Goal: Task Accomplishment & Management: Manage account settings

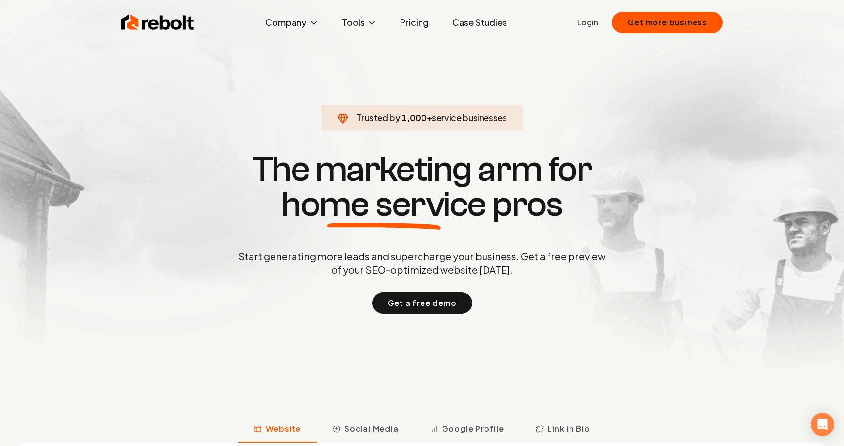
click at [241, 105] on section "Trusted by 1,000 + service businesses The marketing arm for home service pros S…" at bounding box center [422, 232] width 484 height 402
click at [594, 22] on link "Login" at bounding box center [587, 23] width 21 height 12
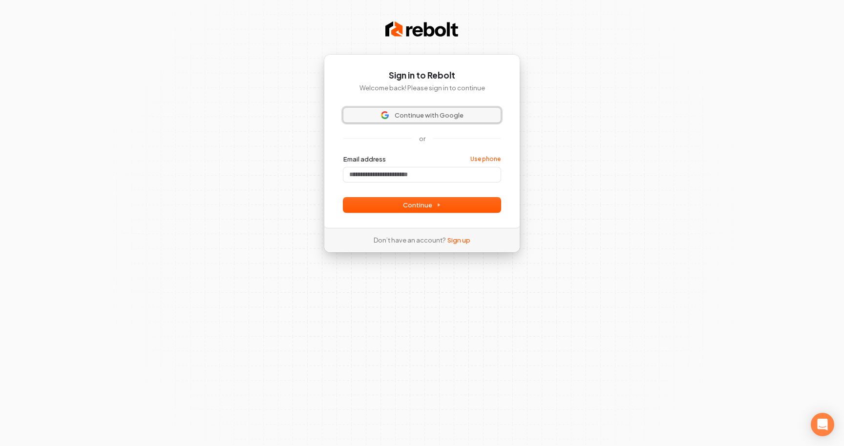
click at [460, 114] on span "Continue with Google" at bounding box center [429, 115] width 69 height 9
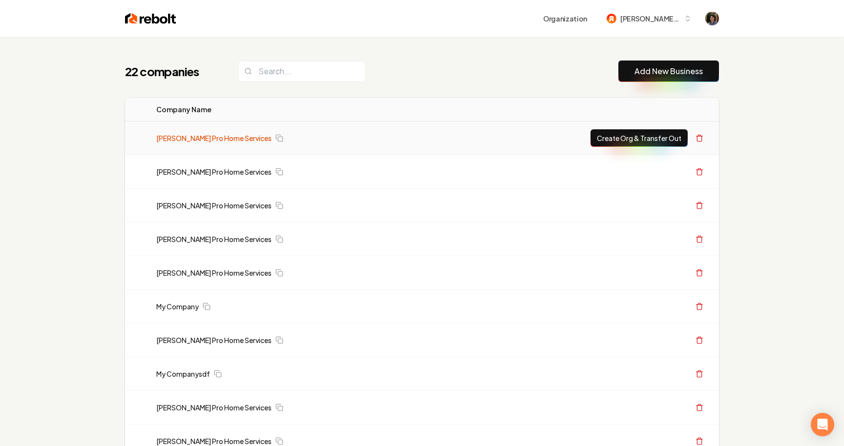
click at [226, 142] on link "[PERSON_NAME] Pro Home Services" at bounding box center [213, 138] width 115 height 10
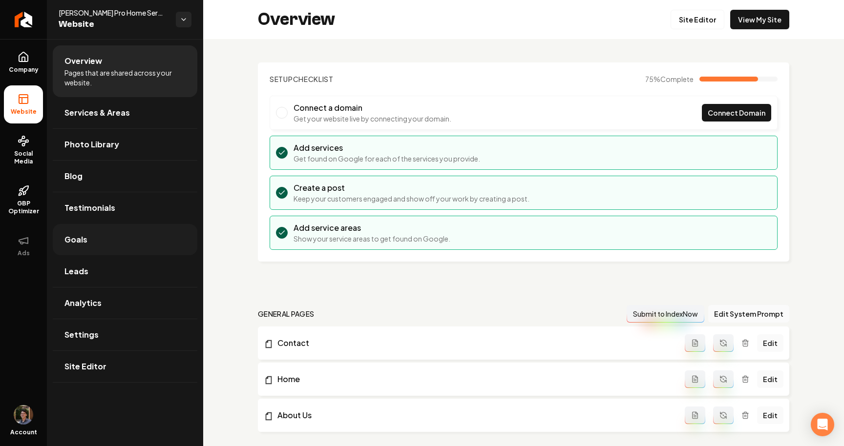
click at [87, 234] on link "Goals" at bounding box center [125, 239] width 145 height 31
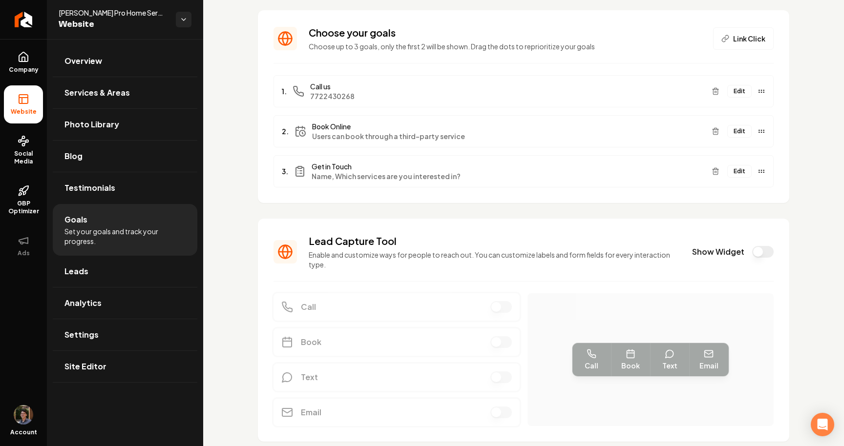
scroll to position [87, 0]
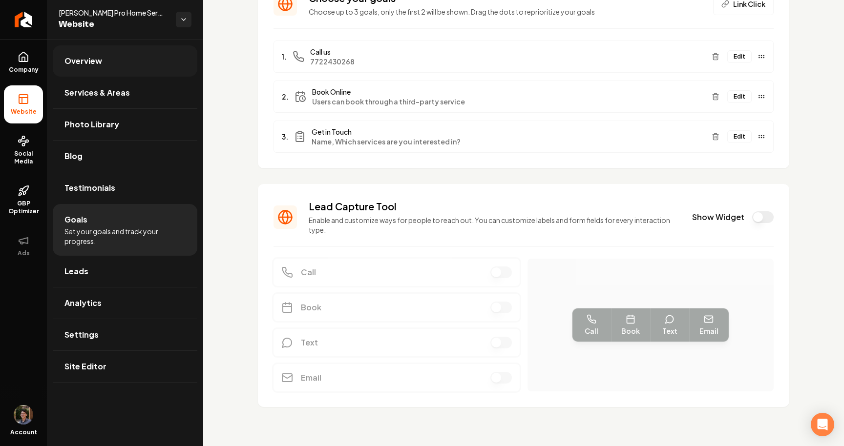
click at [99, 61] on span "Overview" at bounding box center [83, 61] width 38 height 12
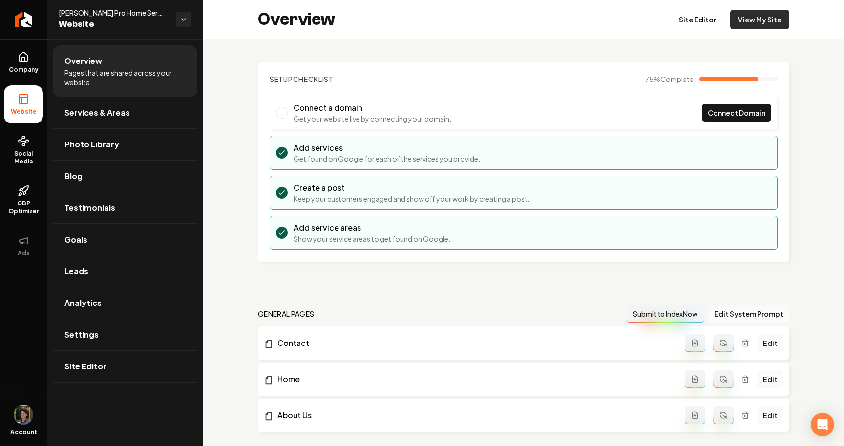
click at [761, 19] on link "View My Site" at bounding box center [759, 20] width 59 height 20
click at [138, 348] on link "Settings" at bounding box center [125, 334] width 145 height 31
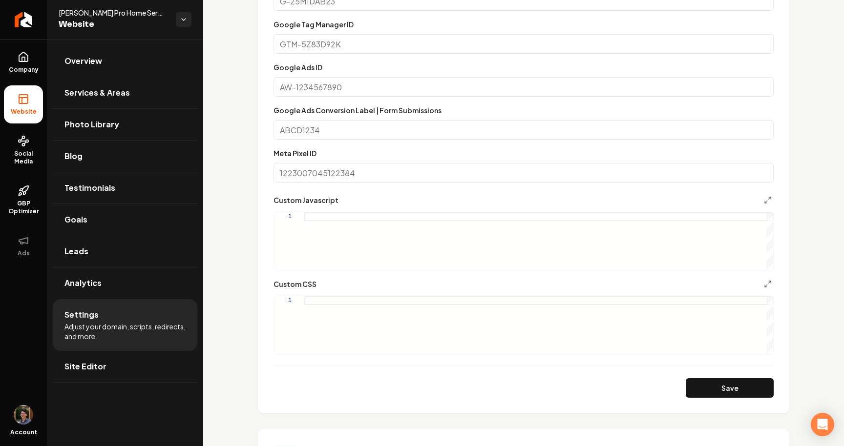
scroll to position [727, 0]
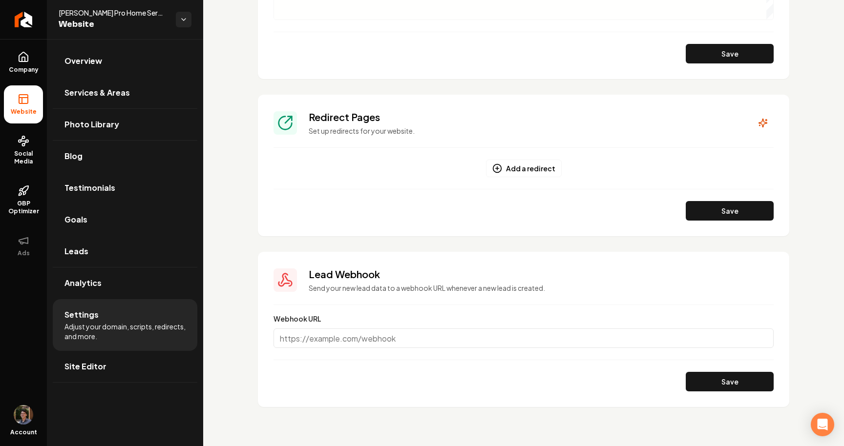
click at [99, 204] on li "Testimonials" at bounding box center [125, 188] width 145 height 32
click at [97, 212] on link "Goals" at bounding box center [125, 219] width 145 height 31
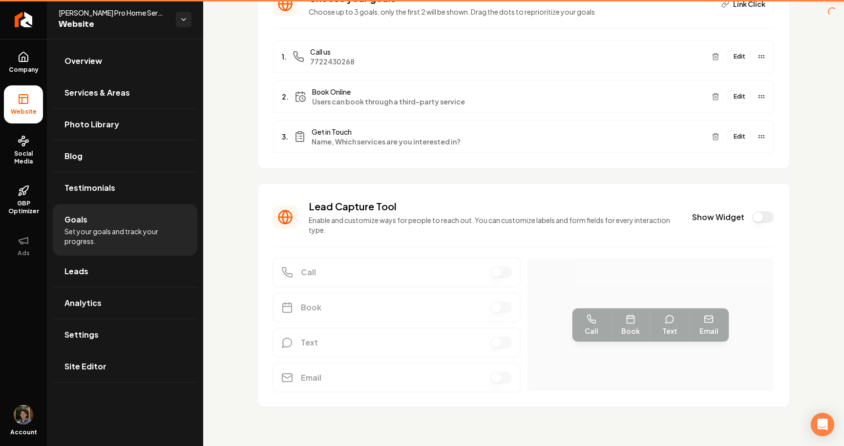
scroll to position [87, 0]
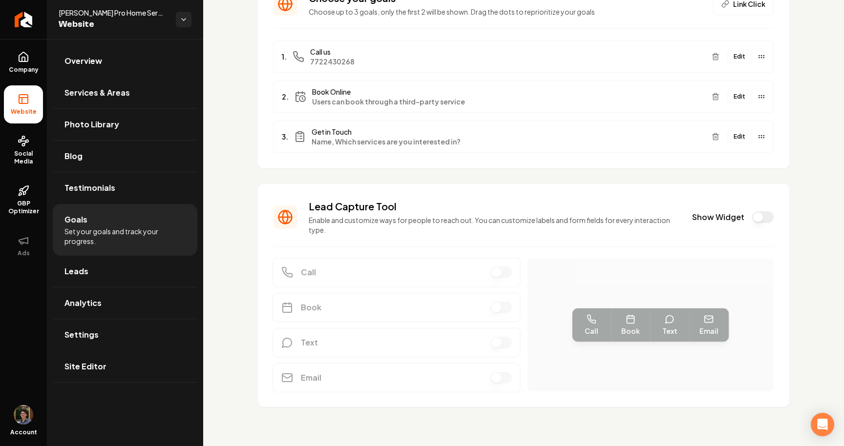
click at [772, 214] on button "Show Widget" at bounding box center [762, 217] width 21 height 12
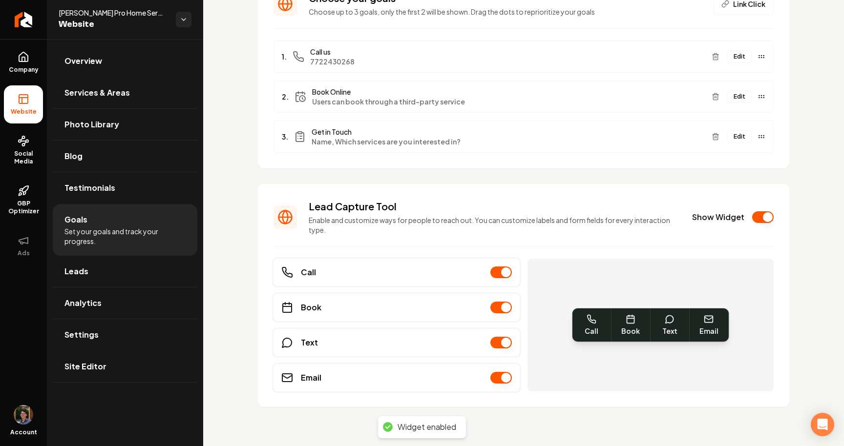
scroll to position [0, 0]
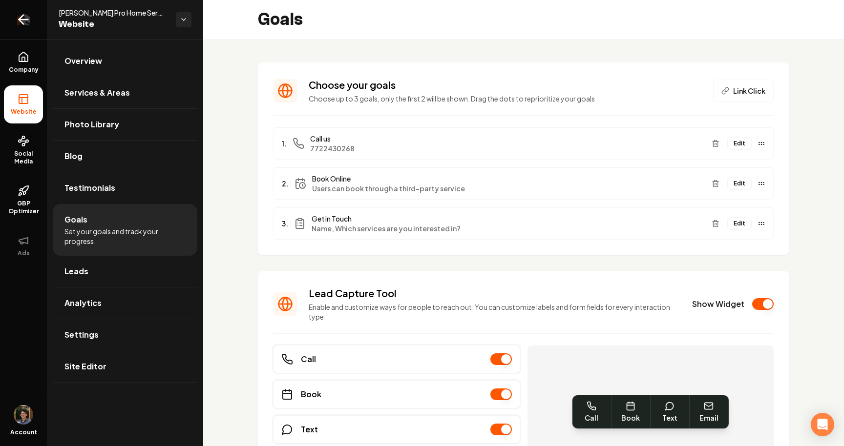
click at [15, 28] on link "Return to dashboard" at bounding box center [23, 19] width 47 height 39
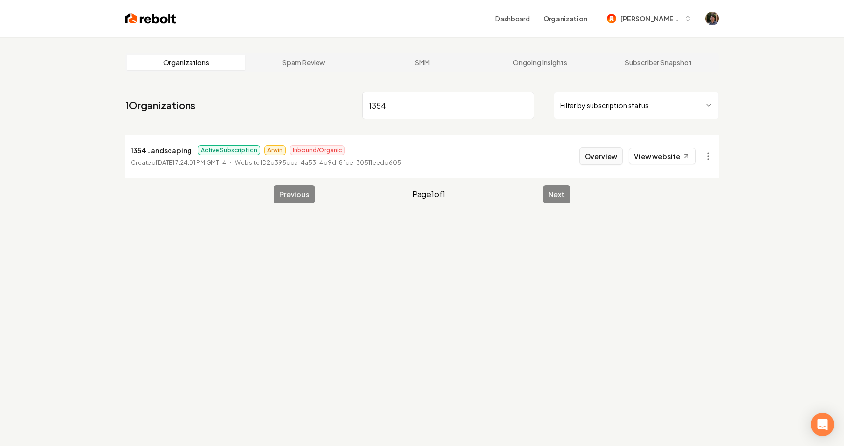
type input "1354"
click at [593, 154] on button "Overview" at bounding box center [600, 156] width 43 height 18
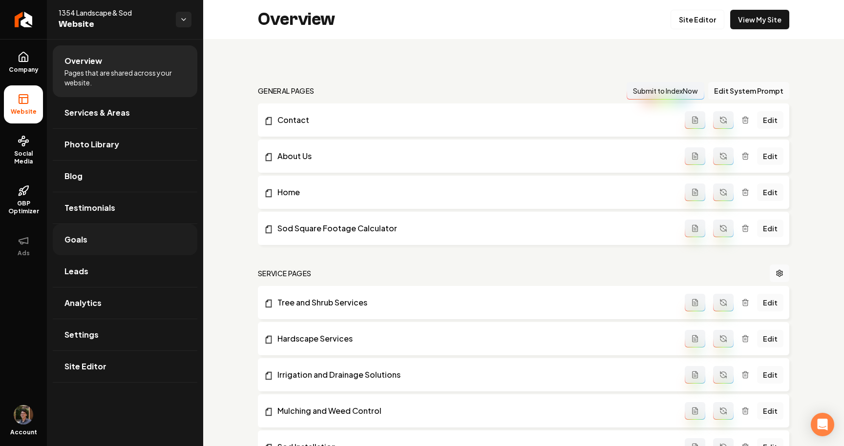
click at [115, 240] on link "Goals" at bounding box center [125, 239] width 145 height 31
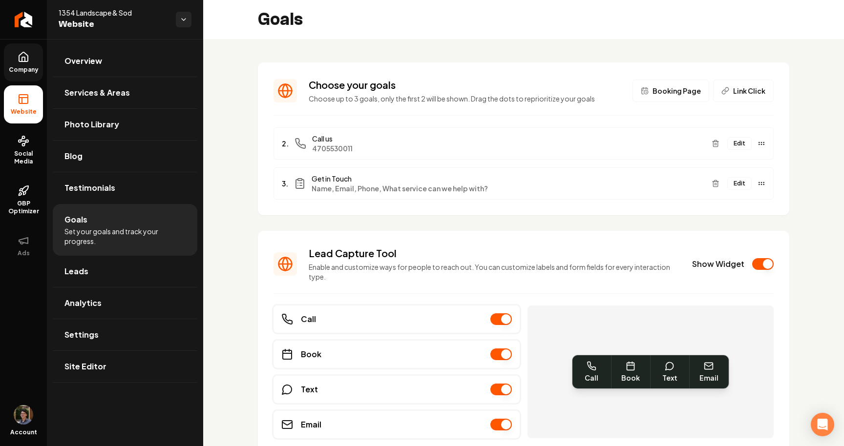
click at [27, 59] on icon at bounding box center [23, 56] width 9 height 9
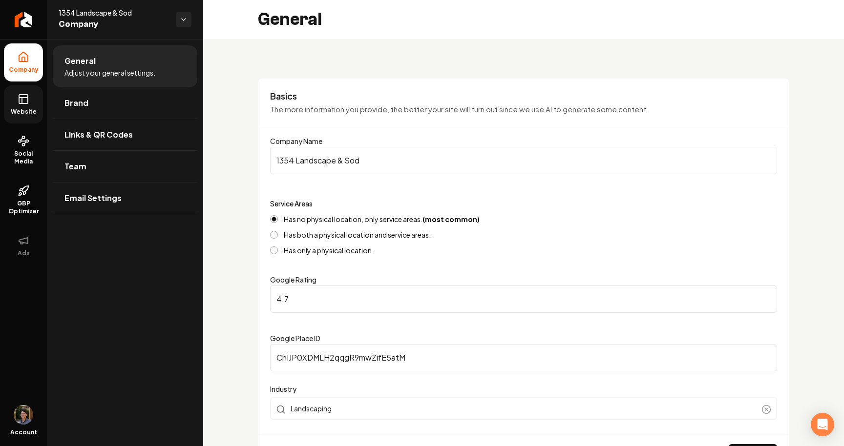
click at [33, 111] on span "Website" at bounding box center [24, 112] width 34 height 8
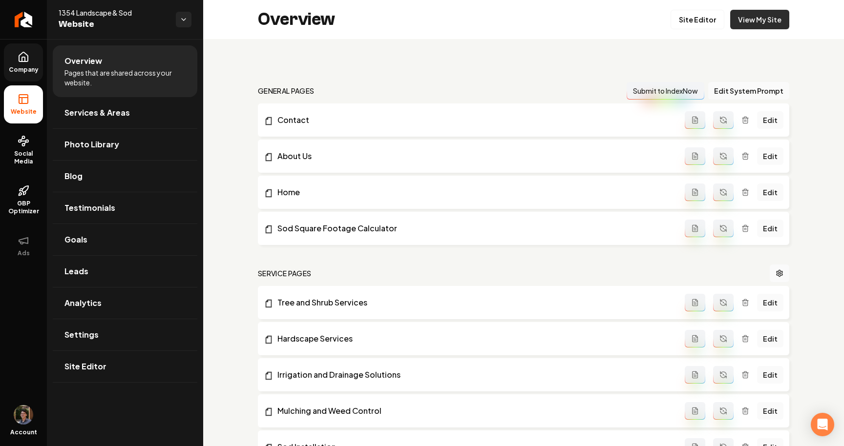
click at [777, 21] on link "View My Site" at bounding box center [759, 20] width 59 height 20
click at [698, 25] on link "Site Editor" at bounding box center [698, 20] width 54 height 20
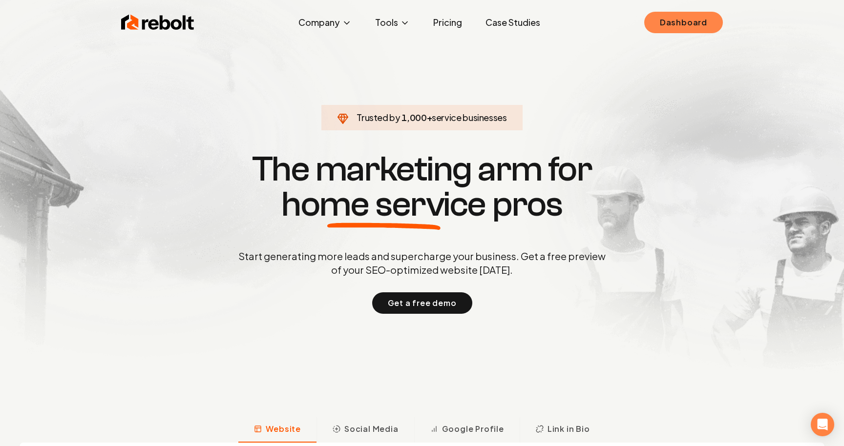
click at [673, 24] on link "Dashboard" at bounding box center [683, 22] width 79 height 21
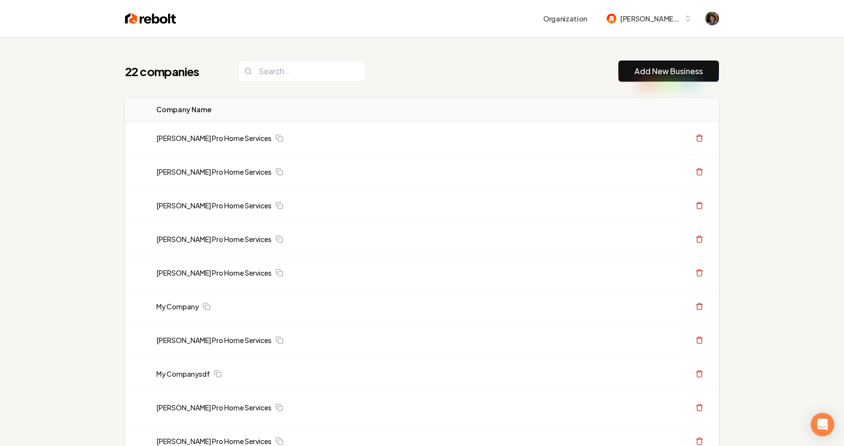
click at [664, 73] on link "Add New Business" at bounding box center [668, 71] width 68 height 12
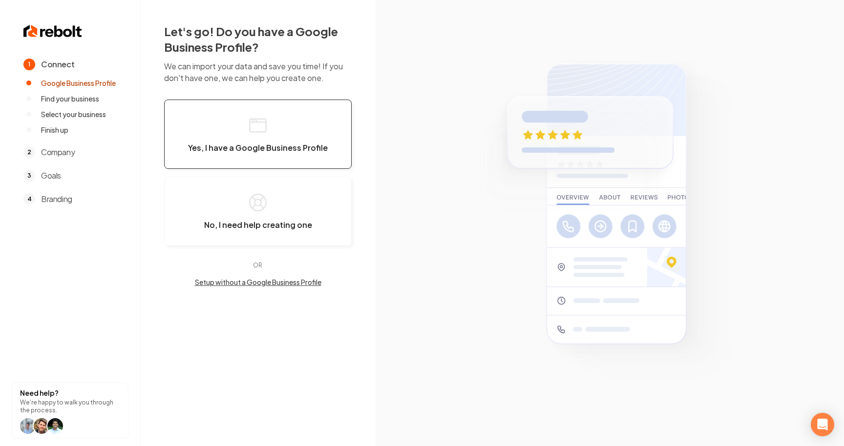
click at [260, 124] on icon "button" at bounding box center [258, 126] width 20 height 20
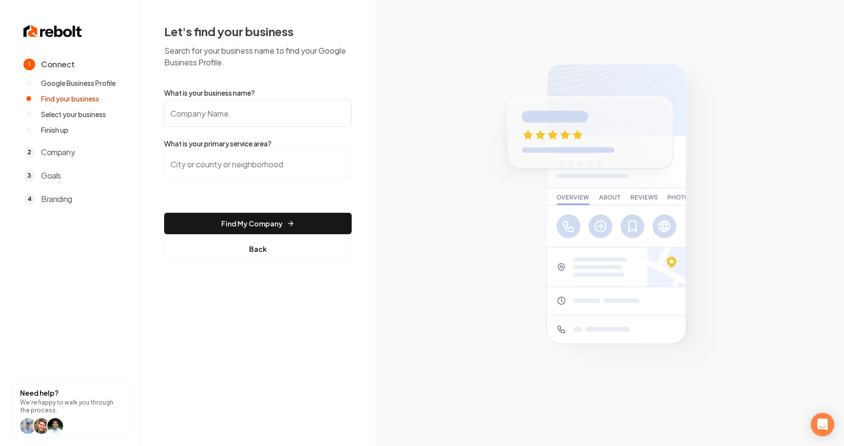
click at [263, 118] on input "What is your business name?" at bounding box center [258, 113] width 188 height 27
type input "[PERSON_NAME] Pro Home Services"
click at [251, 156] on input "search" at bounding box center [258, 163] width 188 height 27
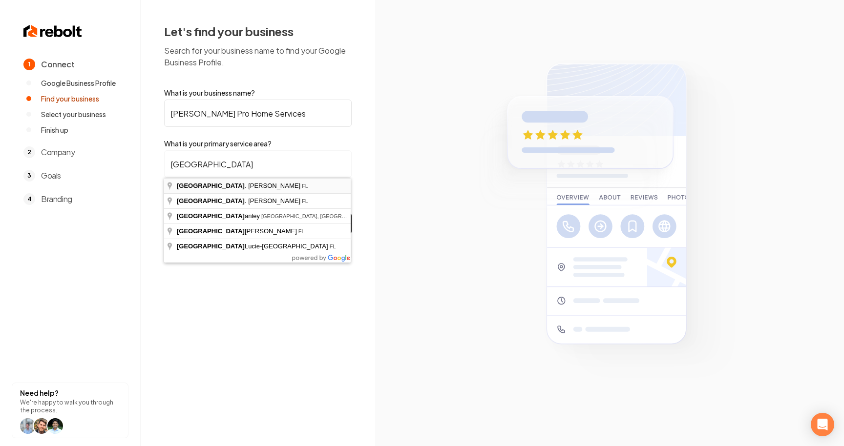
type input "[GEOGRAPHIC_DATA][PERSON_NAME], [GEOGRAPHIC_DATA]"
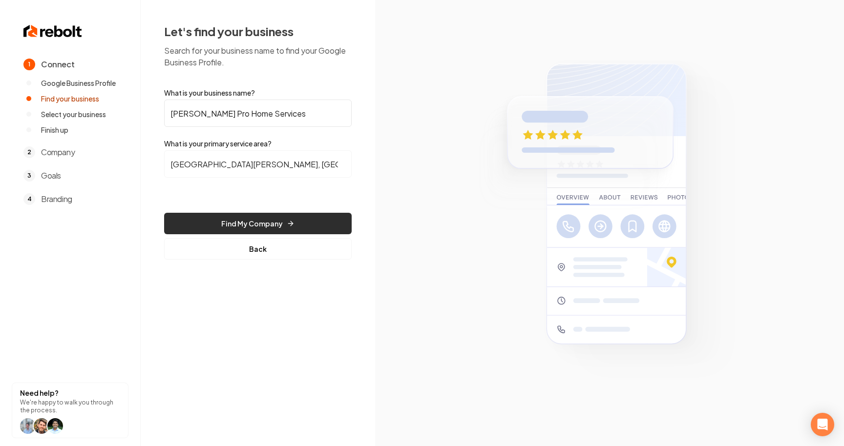
click at [246, 217] on button "Find My Company" at bounding box center [258, 223] width 188 height 21
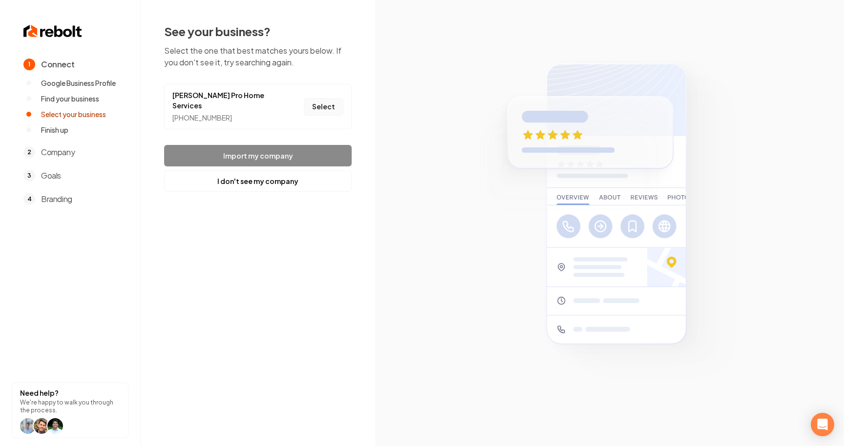
click at [333, 103] on button "Select" at bounding box center [324, 107] width 40 height 18
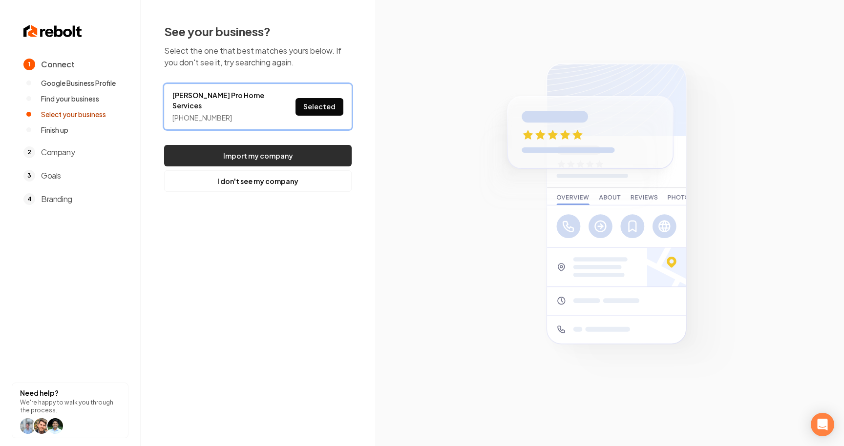
click at [294, 145] on button "Import my company" at bounding box center [258, 155] width 188 height 21
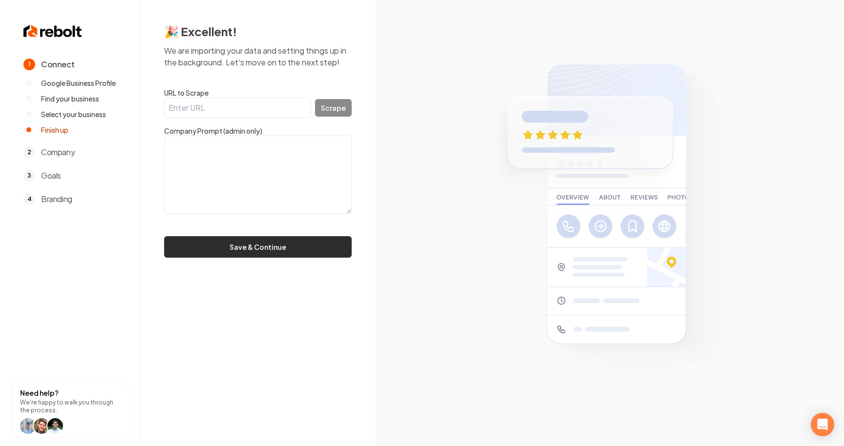
click at [291, 248] on button "Save & Continue" at bounding box center [258, 246] width 188 height 21
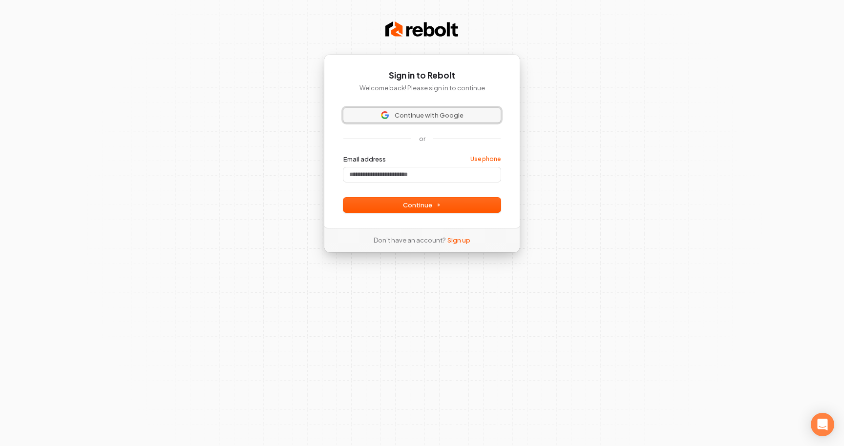
click at [466, 116] on span "Continue with Google" at bounding box center [422, 115] width 146 height 9
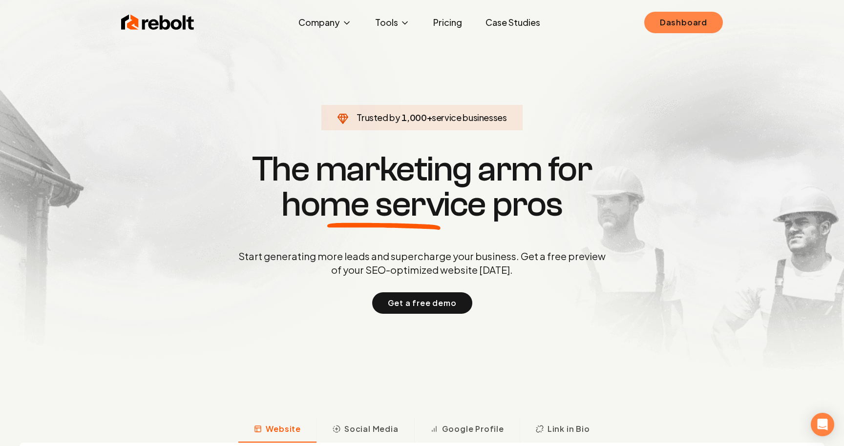
click at [677, 30] on link "Dashboard" at bounding box center [683, 22] width 79 height 21
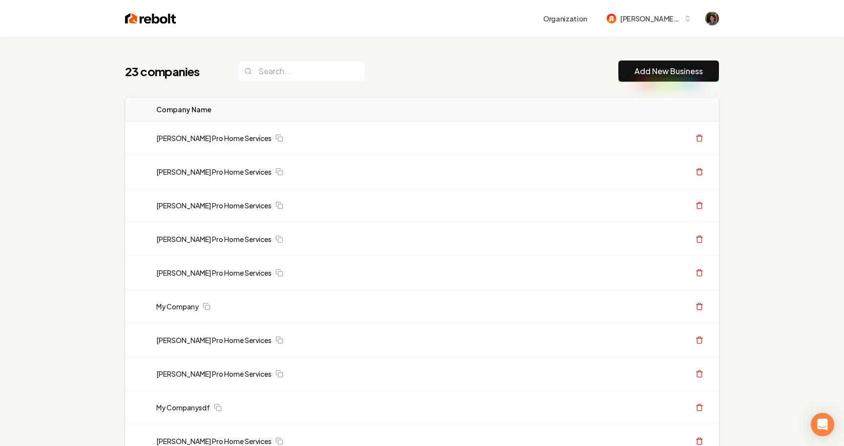
click at [693, 74] on link "Add New Business" at bounding box center [668, 71] width 68 height 12
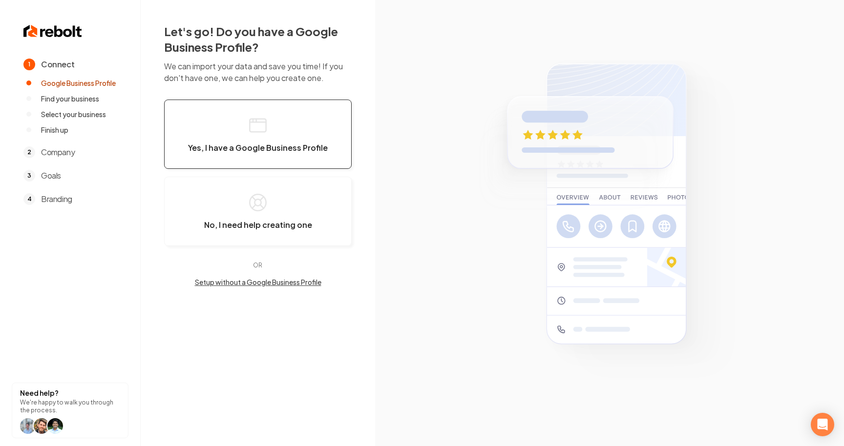
click at [300, 128] on button "Yes, I have a Google Business Profile" at bounding box center [258, 134] width 188 height 69
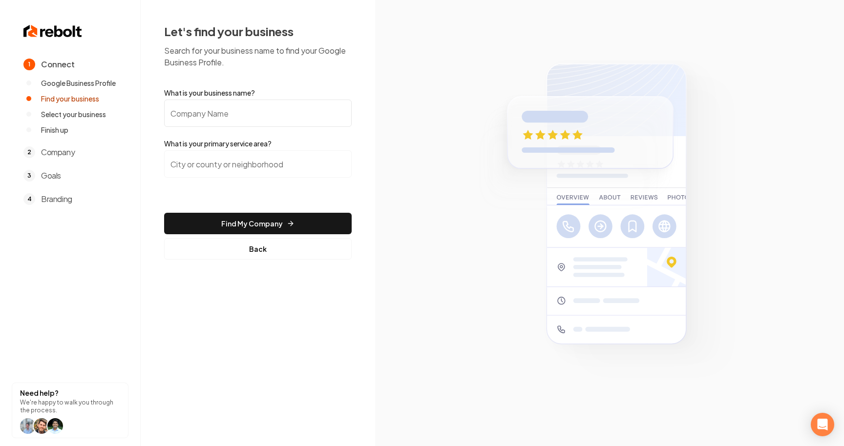
click at [278, 115] on input "What is your business name?" at bounding box center [258, 113] width 188 height 27
type input "Austin's Pro Home Services"
click at [252, 159] on input "search" at bounding box center [258, 163] width 188 height 27
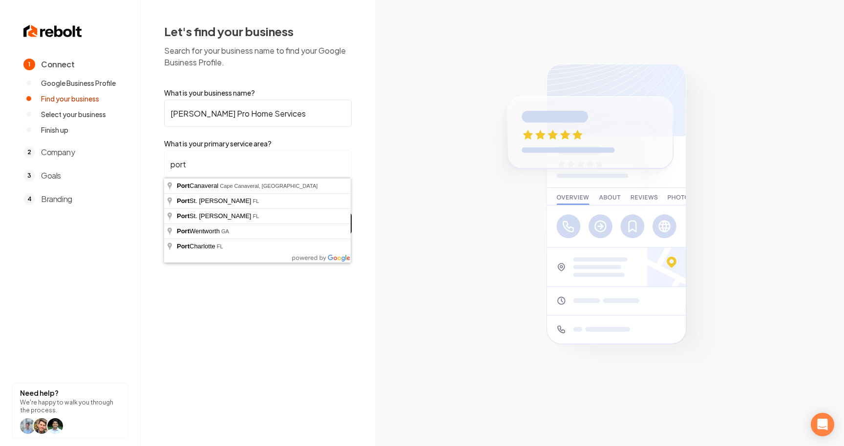
type input "Port St. Lucie, FL"
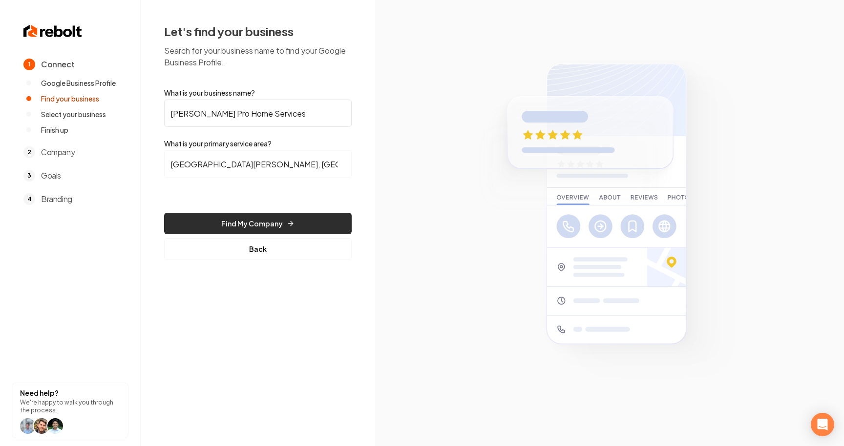
click at [243, 225] on button "Find My Company" at bounding box center [258, 223] width 188 height 21
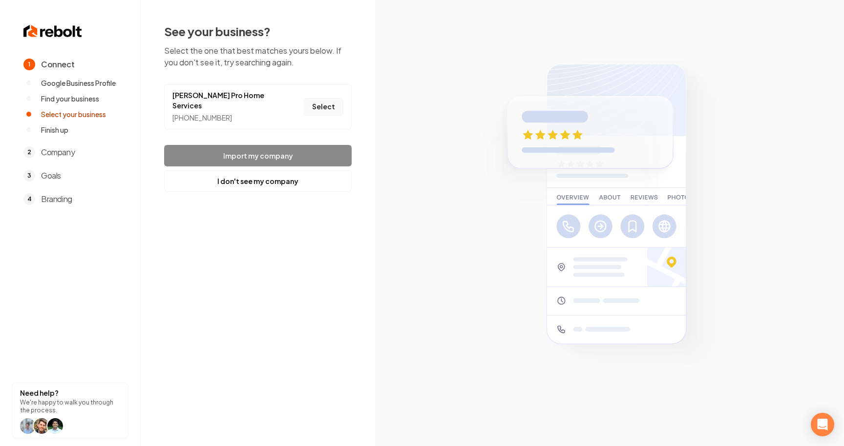
click at [328, 100] on button "Select" at bounding box center [324, 107] width 40 height 18
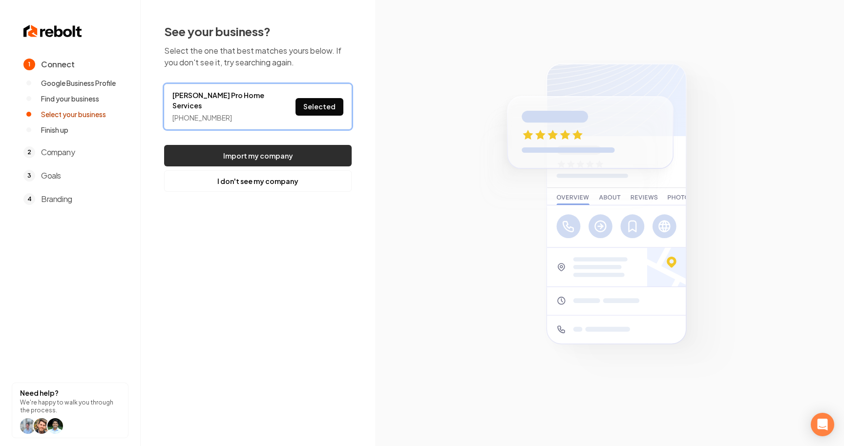
click at [295, 145] on button "Import my company" at bounding box center [258, 155] width 188 height 21
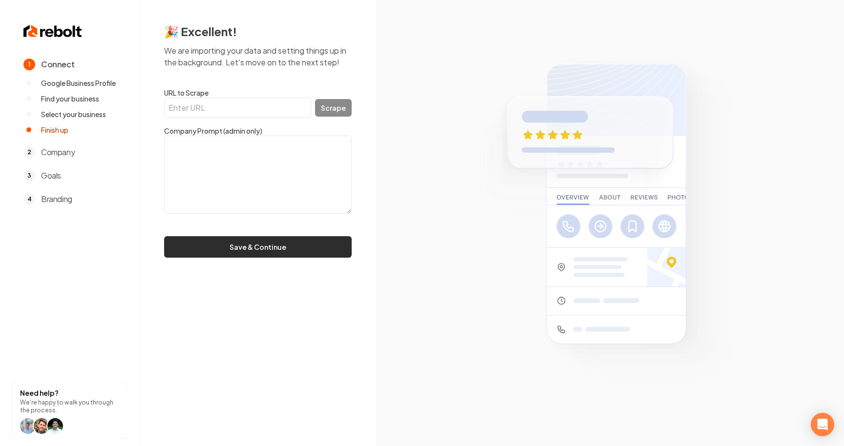
click at [266, 240] on button "Save & Continue" at bounding box center [258, 246] width 188 height 21
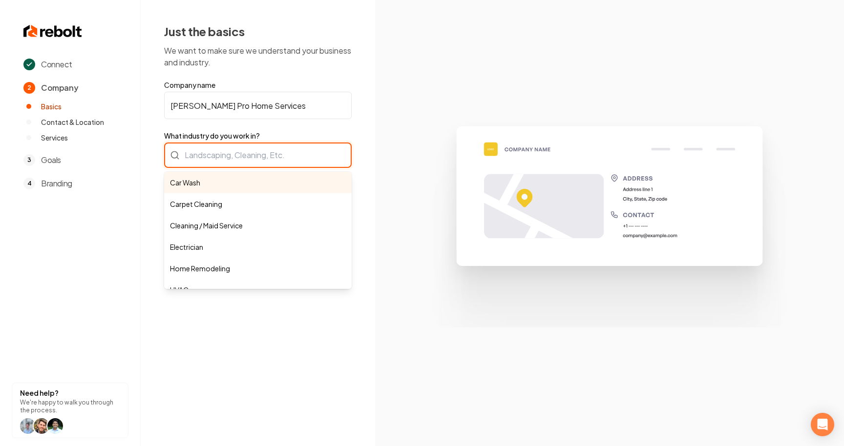
click at [257, 165] on div "Car Wash Carpet Cleaning Cleaning / Maid Service Electrician Home Remodeling HV…" at bounding box center [258, 155] width 188 height 25
type input "Car Wash"
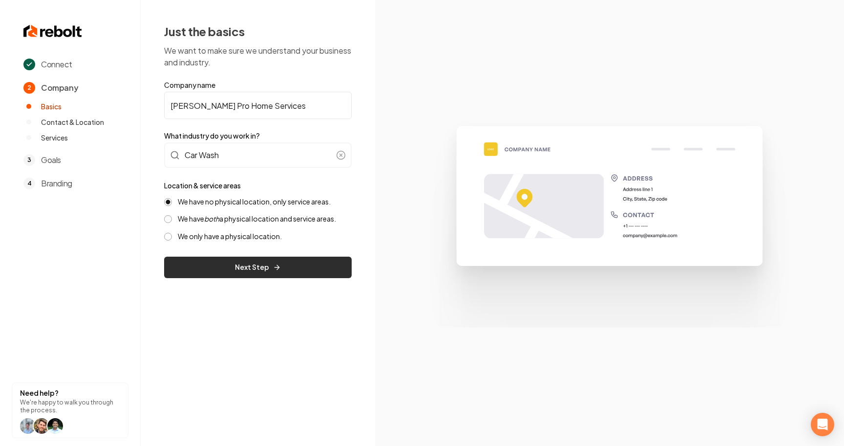
click at [236, 267] on button "Next Step" at bounding box center [258, 267] width 188 height 21
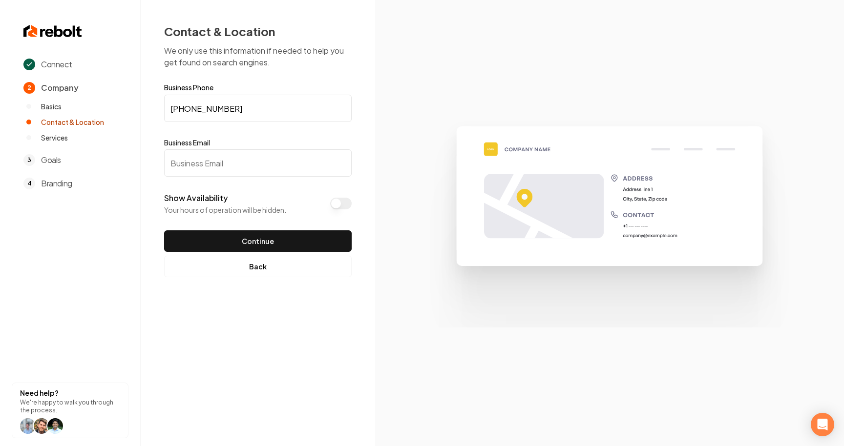
click at [251, 169] on input "Business Email" at bounding box center [258, 162] width 188 height 27
type input "mitchj@gmail.com"
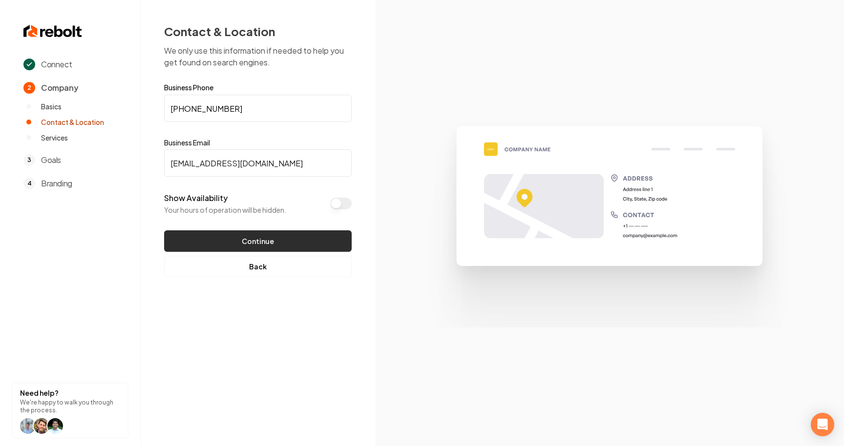
click at [247, 235] on button "Continue" at bounding box center [258, 241] width 188 height 21
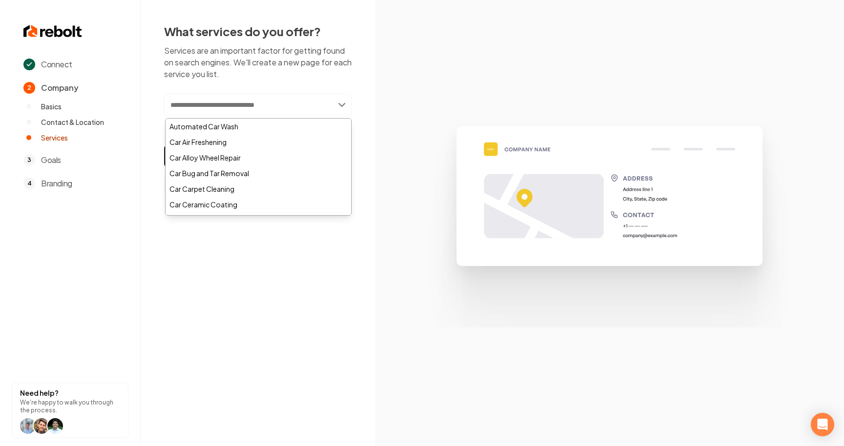
click at [263, 112] on input "text" at bounding box center [258, 105] width 188 height 22
click at [250, 128] on div "Automated Car Wash" at bounding box center [259, 127] width 186 height 16
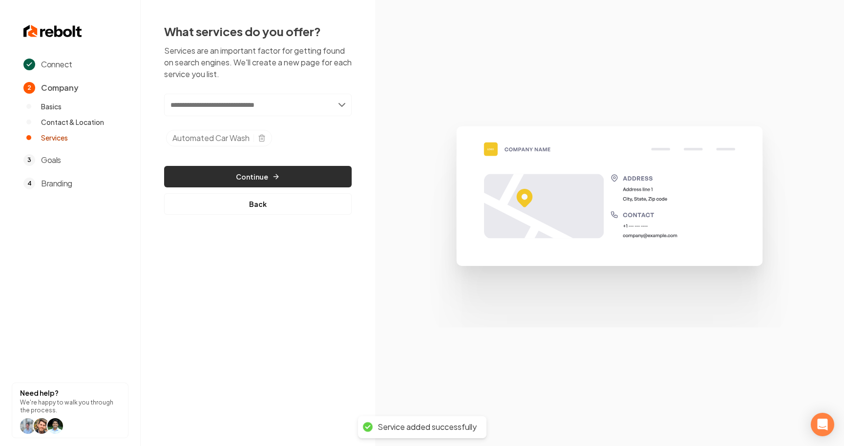
click at [246, 173] on button "Continue" at bounding box center [258, 176] width 188 height 21
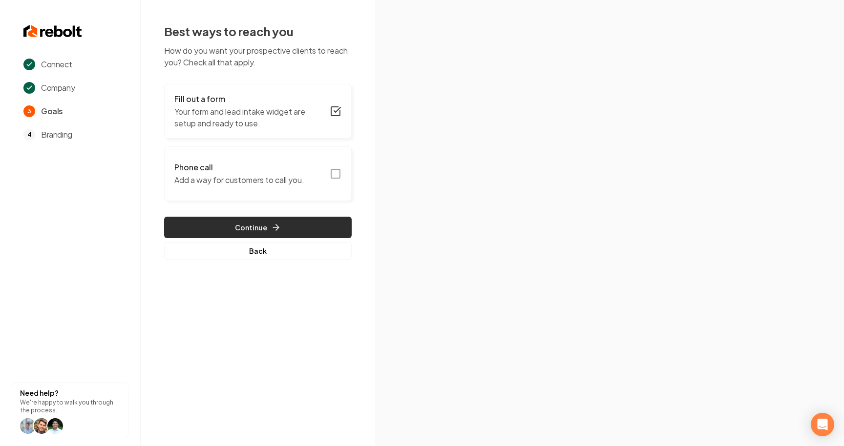
click at [245, 227] on button "Continue" at bounding box center [258, 227] width 188 height 21
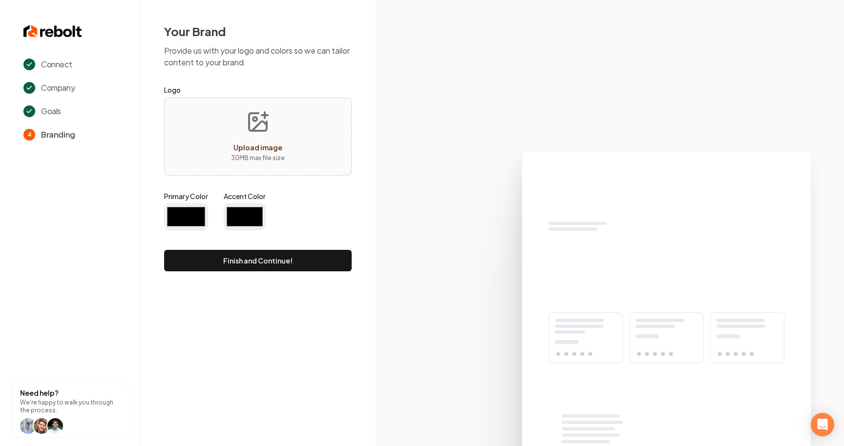
type input "#194d33"
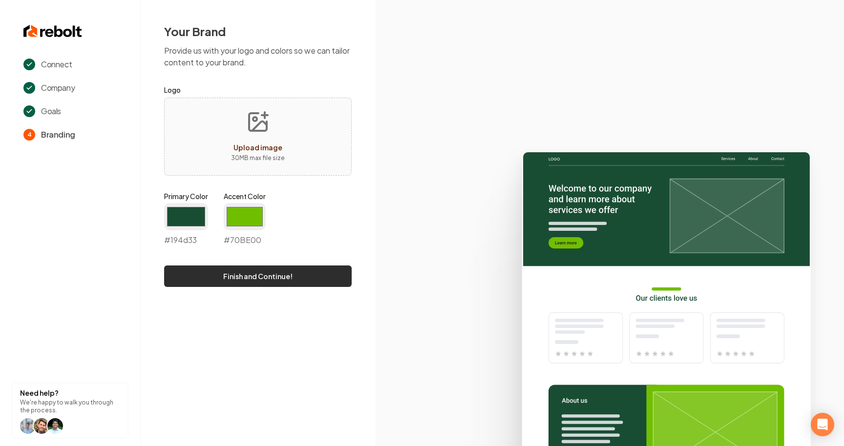
click at [258, 279] on button "Finish and Continue!" at bounding box center [258, 276] width 188 height 21
type input "#70be00"
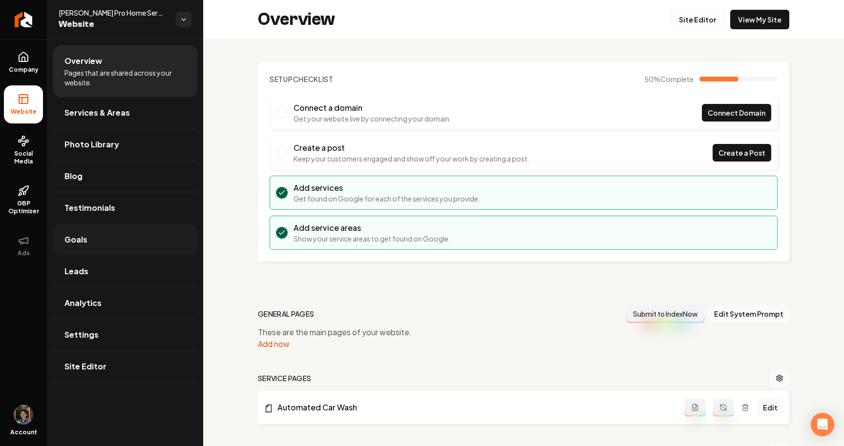
click at [96, 235] on link "Goals" at bounding box center [125, 239] width 145 height 31
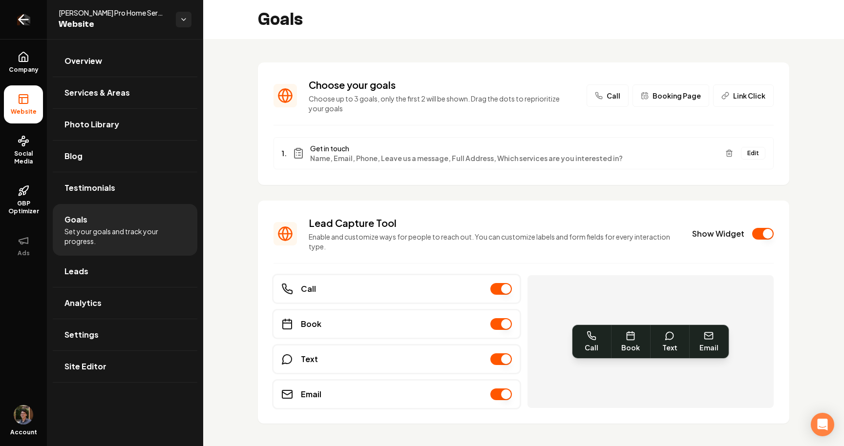
click at [17, 29] on link "Return to dashboard" at bounding box center [23, 19] width 47 height 39
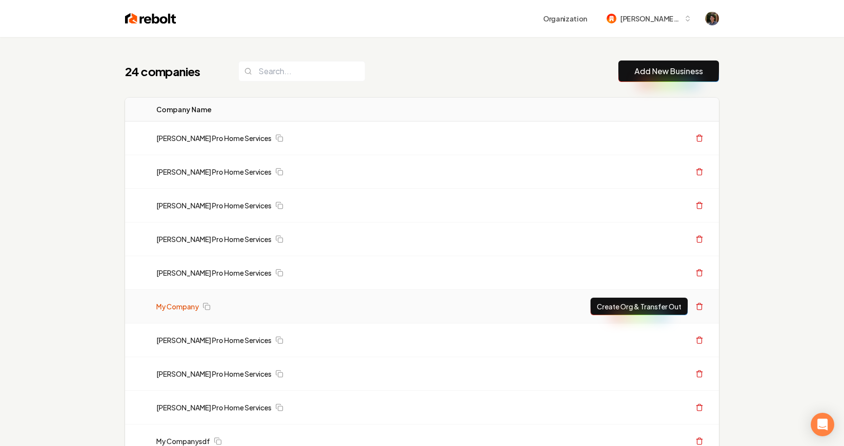
click at [185, 304] on link "My Company" at bounding box center [177, 307] width 42 height 10
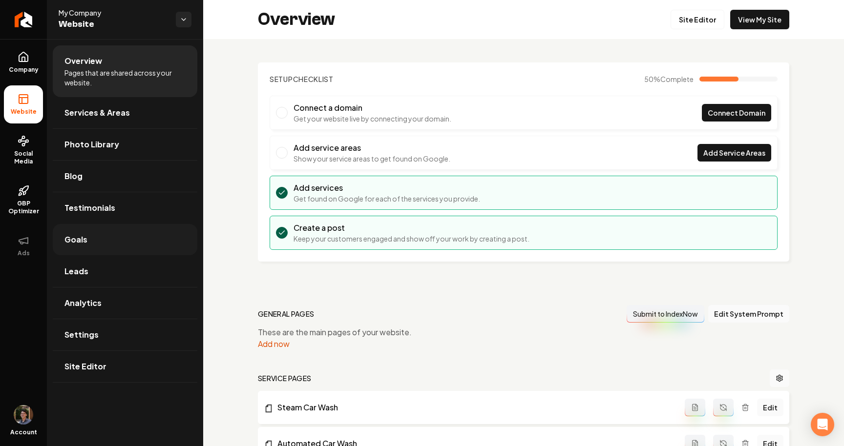
click at [140, 243] on link "Goals" at bounding box center [125, 239] width 145 height 31
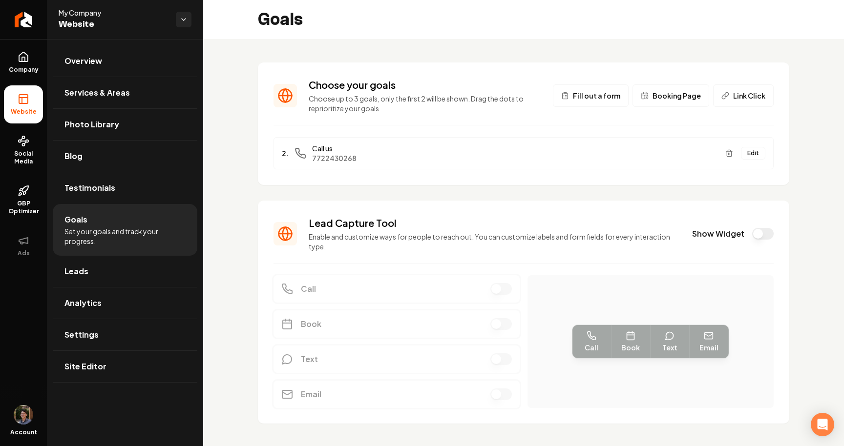
click at [767, 228] on button "Show Widget" at bounding box center [762, 234] width 21 height 12
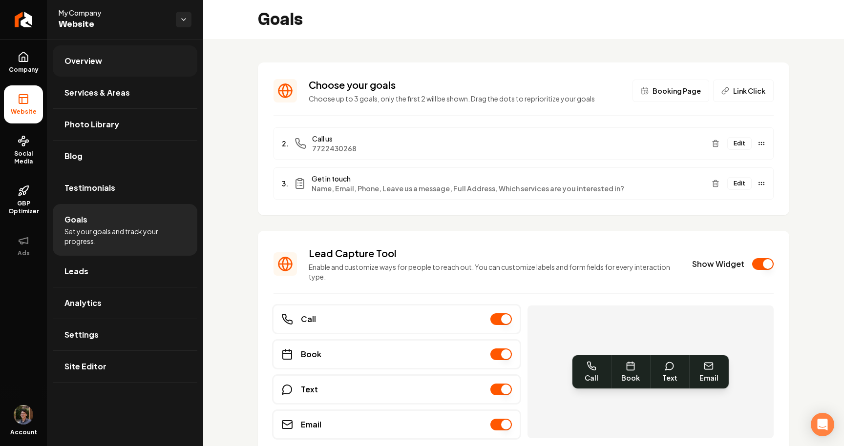
click at [153, 67] on link "Overview" at bounding box center [125, 60] width 145 height 31
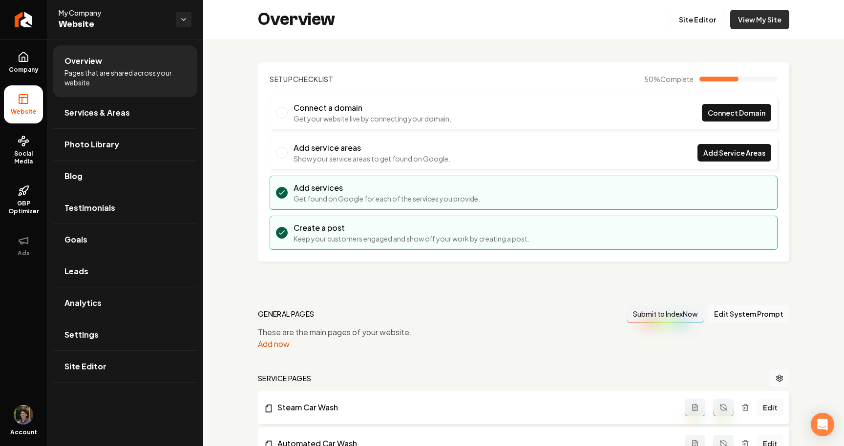
click at [775, 23] on link "View My Site" at bounding box center [759, 20] width 59 height 20
click at [30, 23] on icon "Return to dashboard" at bounding box center [24, 20] width 16 height 16
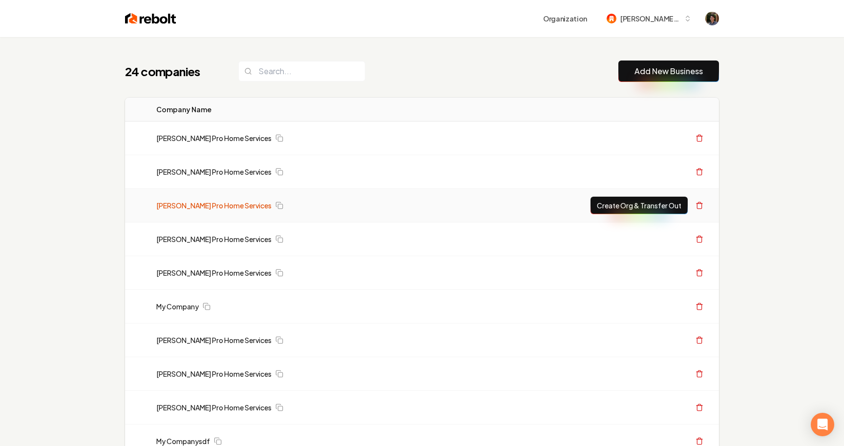
click at [223, 202] on link "[PERSON_NAME] Pro Home Services" at bounding box center [213, 206] width 115 height 10
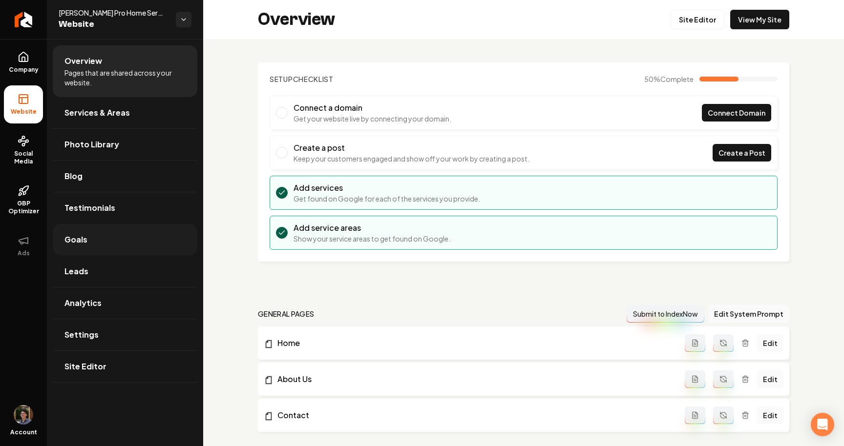
click at [103, 249] on link "Goals" at bounding box center [125, 239] width 145 height 31
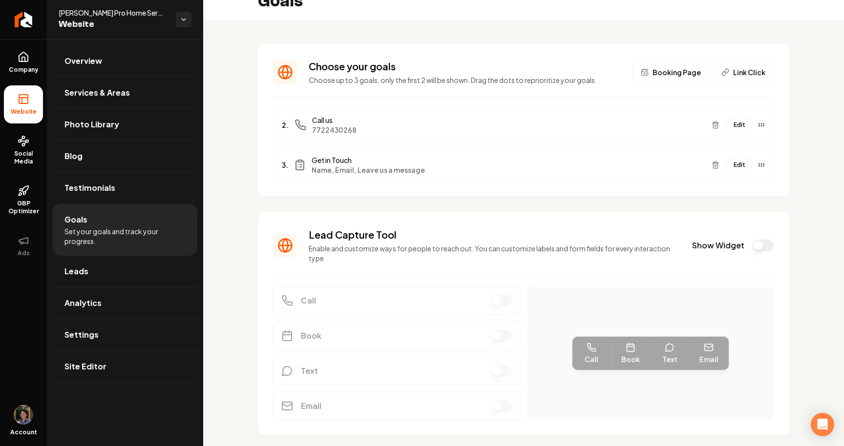
scroll to position [21, 0]
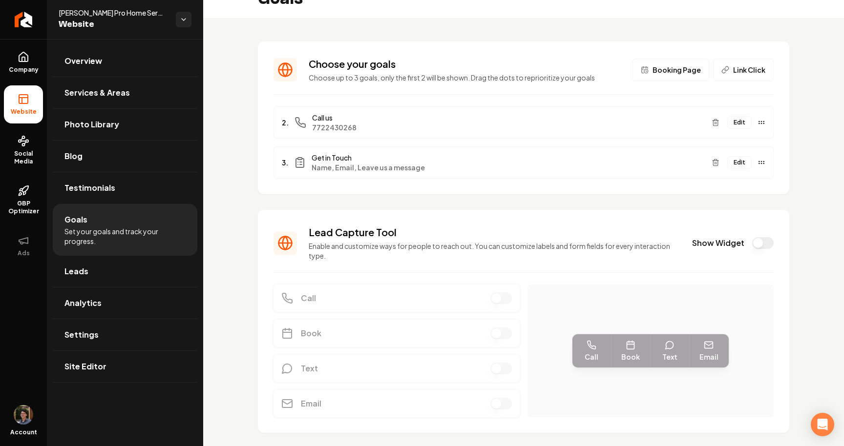
click at [764, 240] on button "Show Widget" at bounding box center [762, 243] width 21 height 12
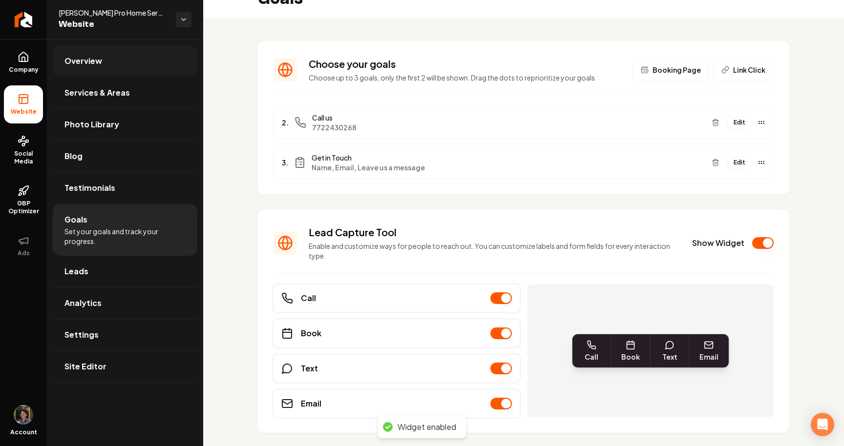
click at [79, 62] on span "Overview" at bounding box center [83, 61] width 38 height 12
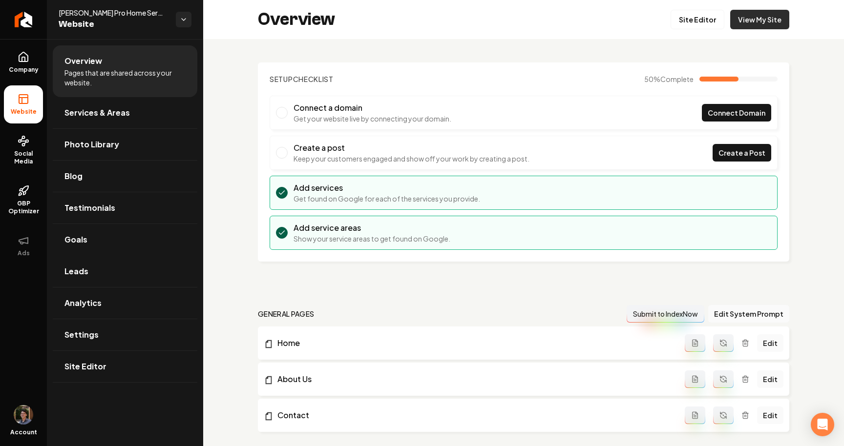
click at [760, 14] on link "View My Site" at bounding box center [759, 20] width 59 height 20
click at [105, 235] on link "Goals" at bounding box center [125, 239] width 145 height 31
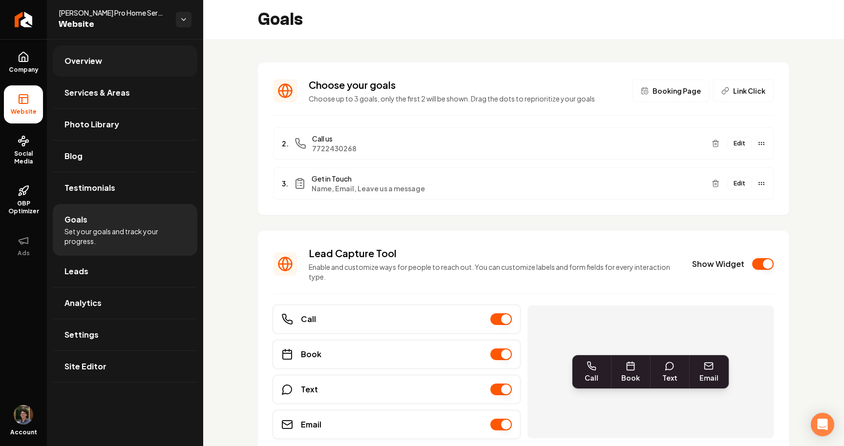
click at [97, 60] on span "Overview" at bounding box center [83, 61] width 38 height 12
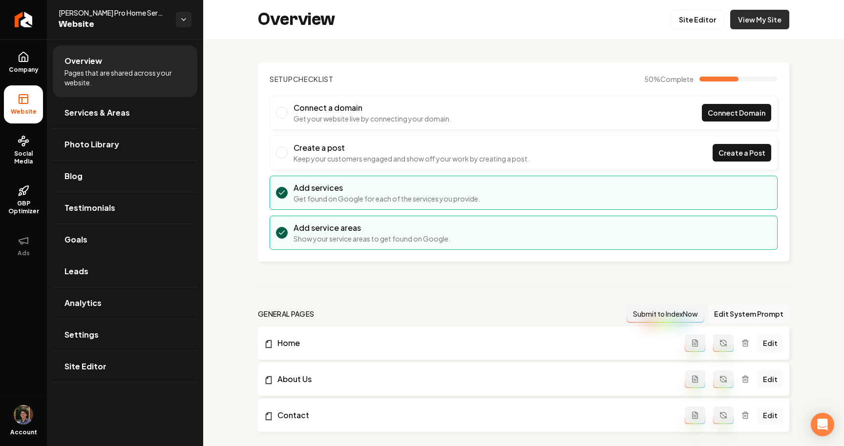
click at [765, 24] on link "View My Site" at bounding box center [759, 20] width 59 height 20
click at [117, 235] on link "Goals" at bounding box center [125, 239] width 145 height 31
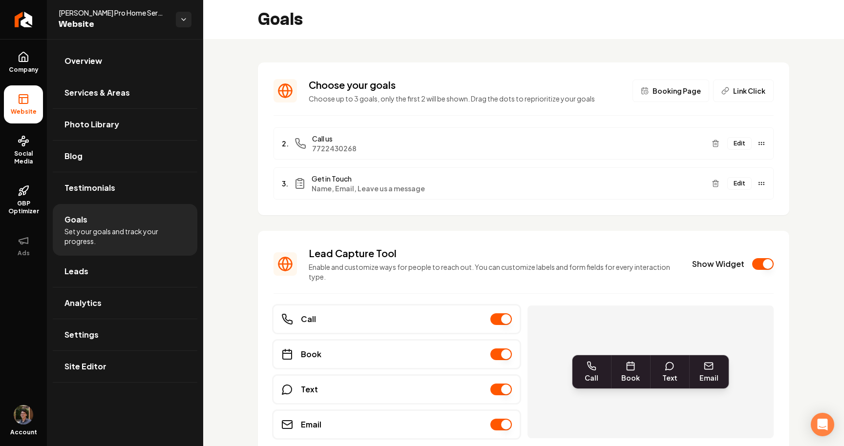
click at [732, 183] on button "Edit" at bounding box center [739, 183] width 24 height 13
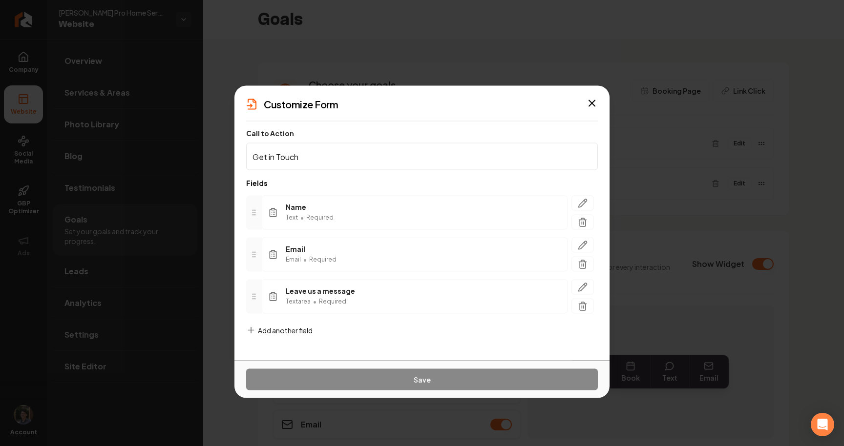
click at [281, 327] on span "Add another field" at bounding box center [285, 331] width 55 height 10
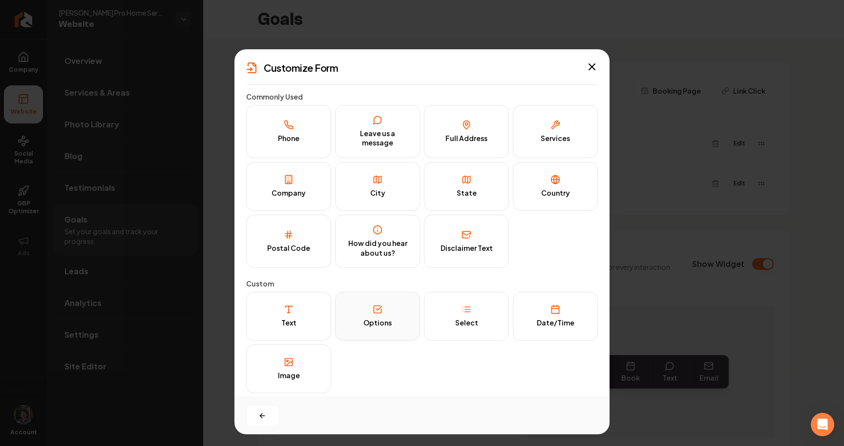
scroll to position [6, 0]
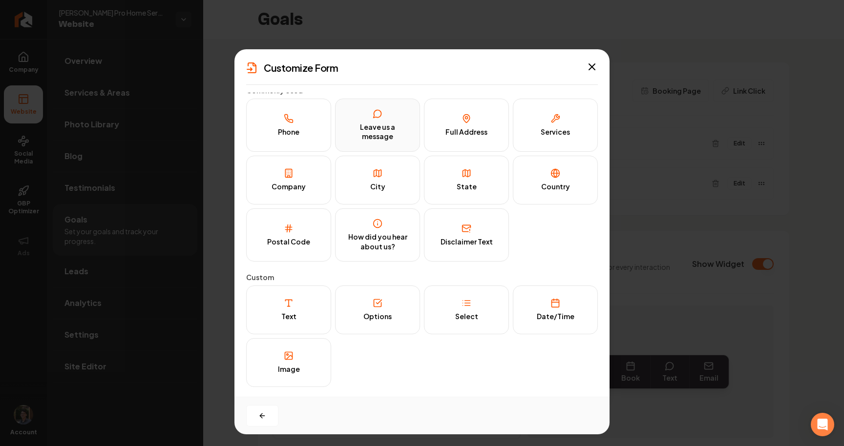
click at [396, 123] on div "Leave us a message" at bounding box center [377, 132] width 64 height 19
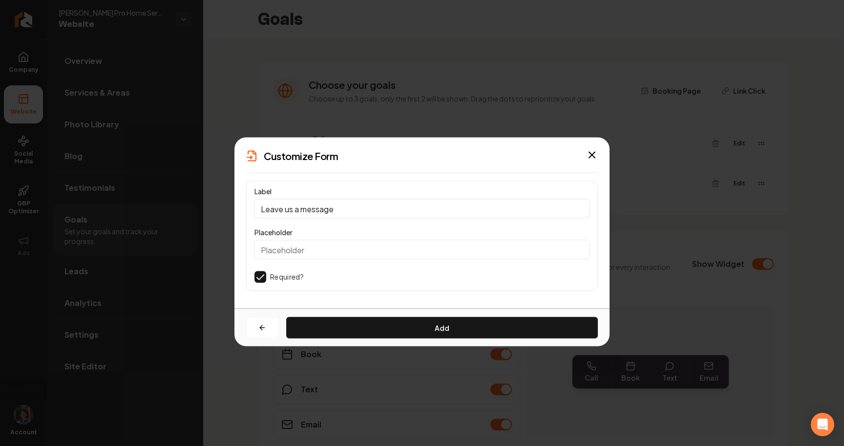
scroll to position [0, 0]
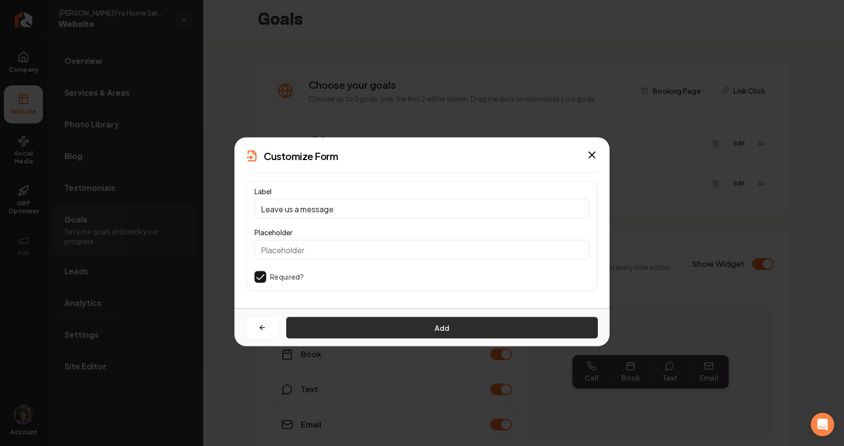
click at [446, 330] on button "Add" at bounding box center [442, 327] width 312 height 21
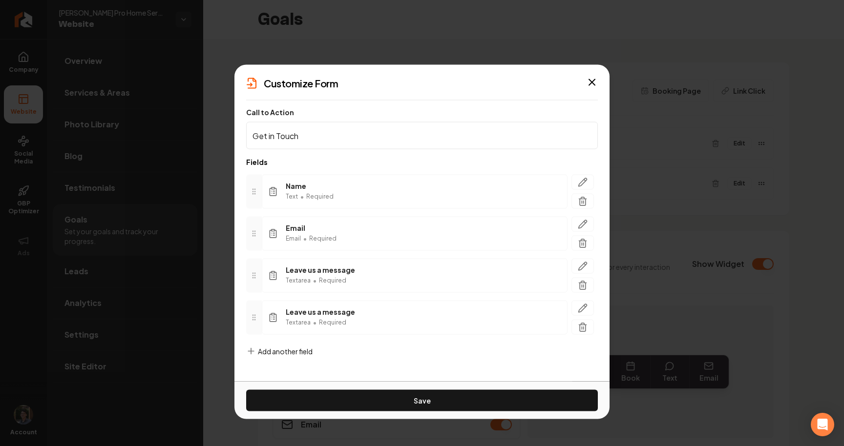
click at [308, 355] on span "Add another field" at bounding box center [285, 352] width 55 height 10
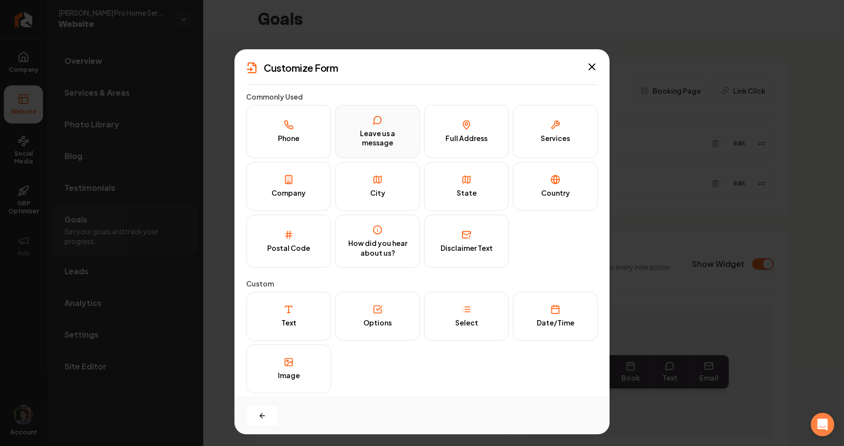
click at [396, 133] on div "Leave us a message" at bounding box center [377, 138] width 64 height 19
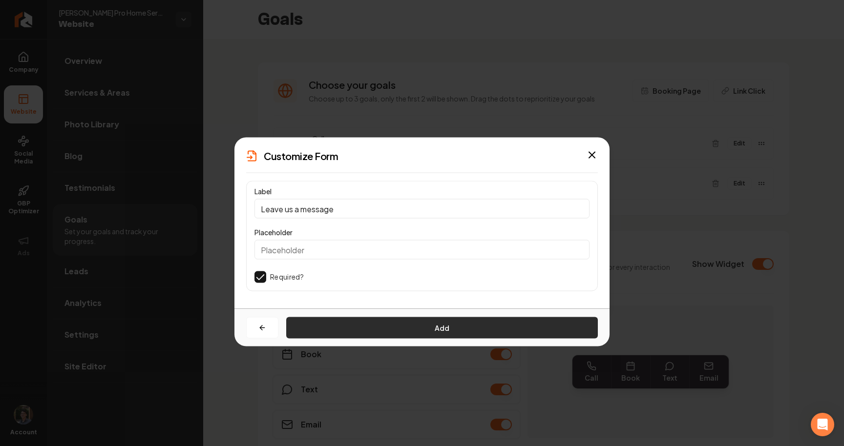
click at [411, 333] on button "Add" at bounding box center [442, 327] width 312 height 21
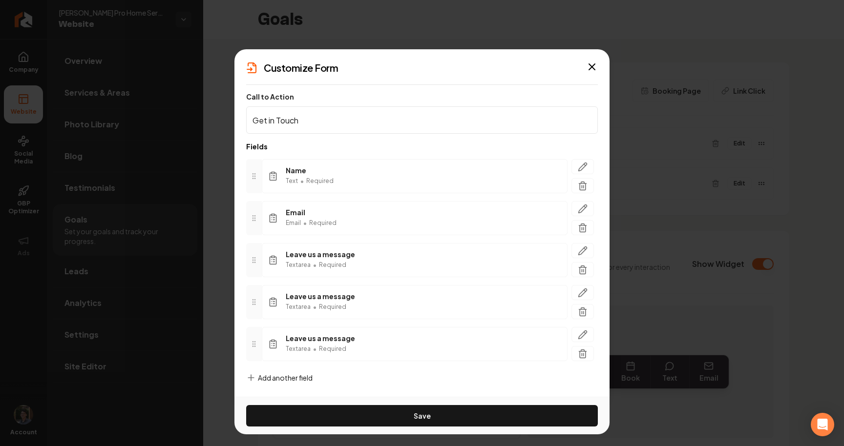
click at [301, 376] on span "Add another field" at bounding box center [285, 378] width 55 height 10
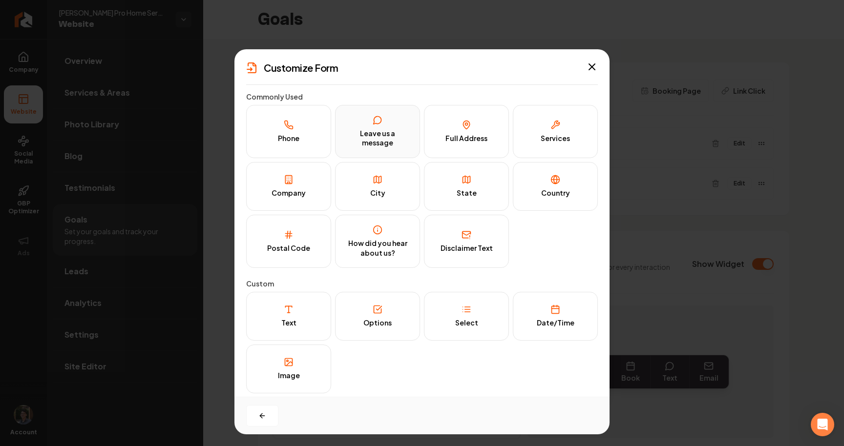
click at [392, 141] on div "Leave us a message" at bounding box center [377, 138] width 64 height 19
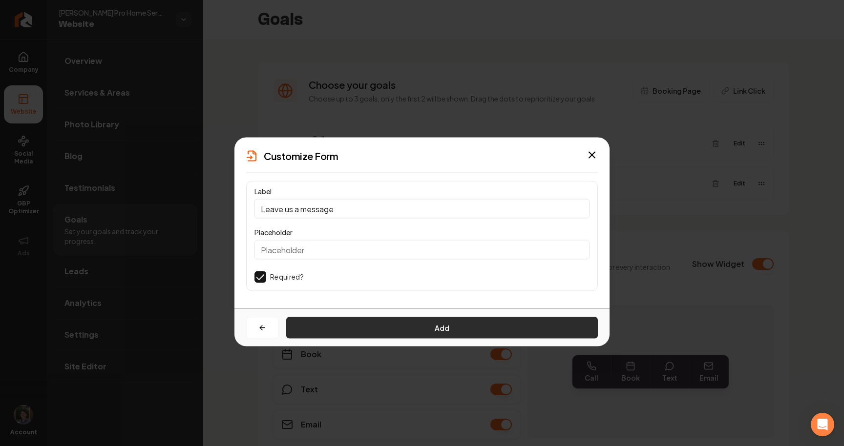
click at [411, 321] on button "Add" at bounding box center [442, 327] width 312 height 21
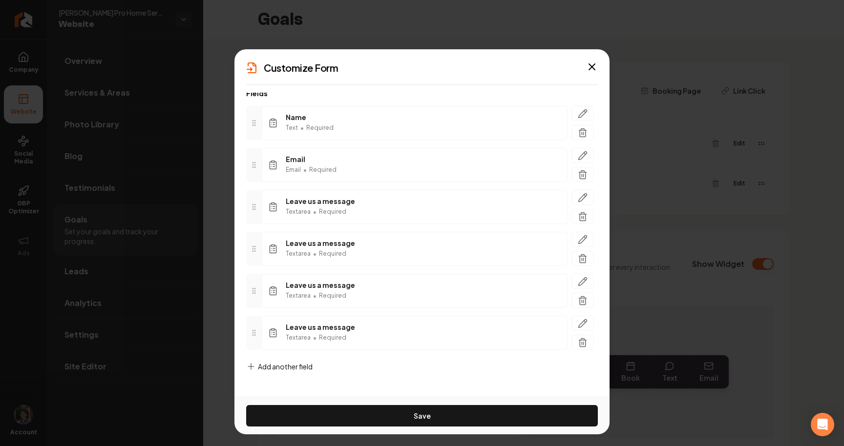
click at [305, 365] on span "Add another field" at bounding box center [285, 367] width 55 height 10
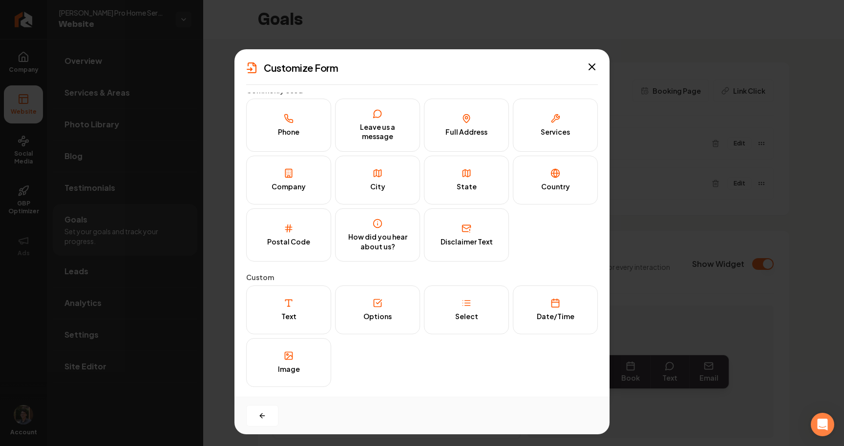
scroll to position [6, 0]
drag, startPoint x: 402, startPoint y: 121, endPoint x: 402, endPoint y: 174, distance: 53.2
click at [402, 121] on button "Leave us a message" at bounding box center [377, 125] width 85 height 53
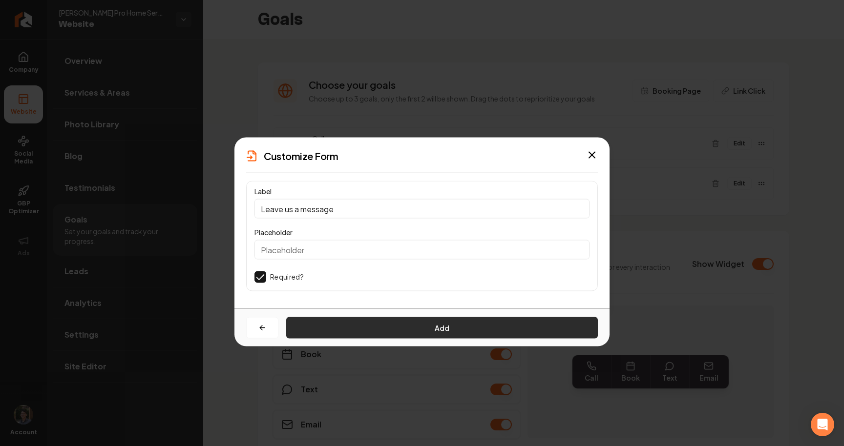
click at [429, 323] on button "Add" at bounding box center [442, 327] width 312 height 21
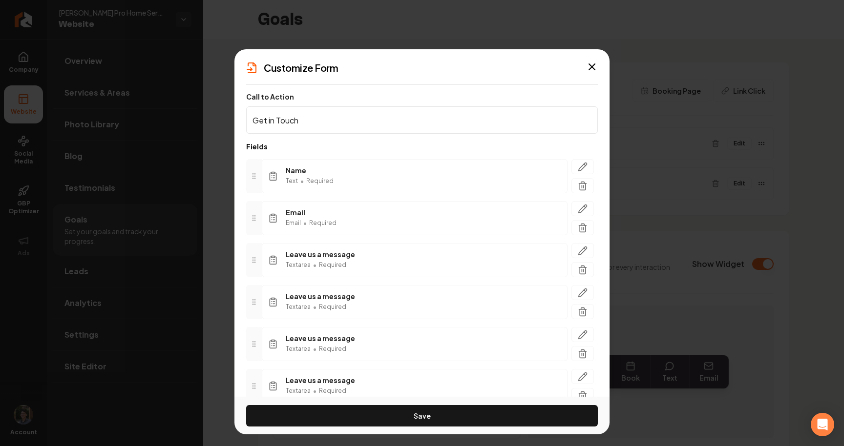
click at [427, 433] on div "Save" at bounding box center [421, 416] width 375 height 38
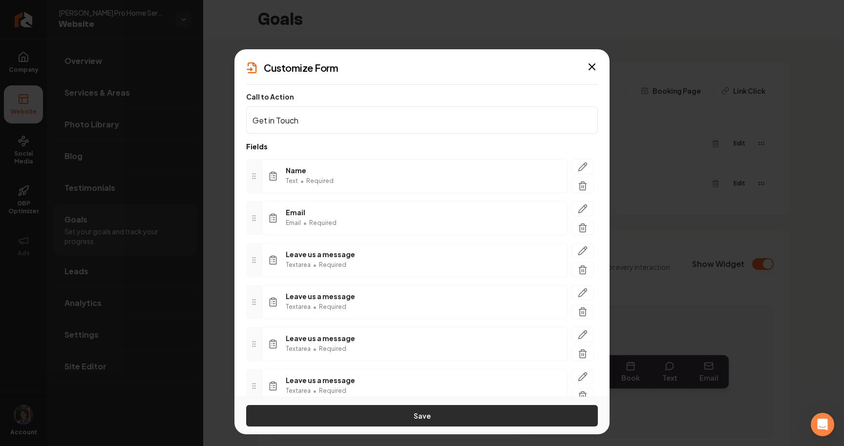
click at [440, 418] on button "Save" at bounding box center [422, 415] width 352 height 21
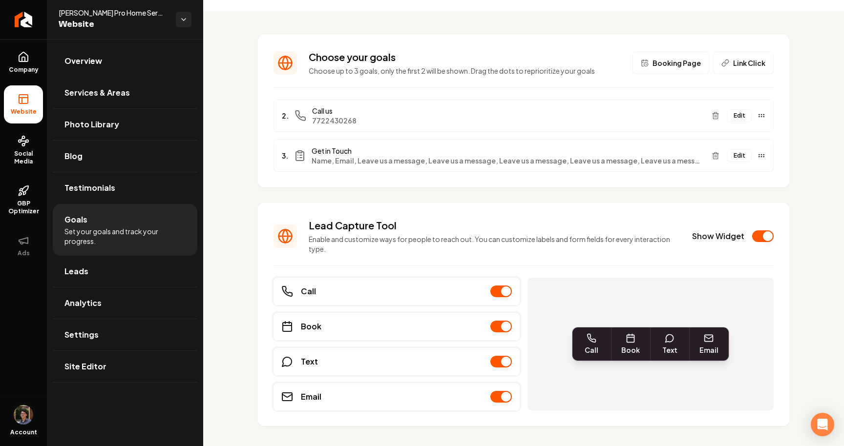
scroll to position [46, 0]
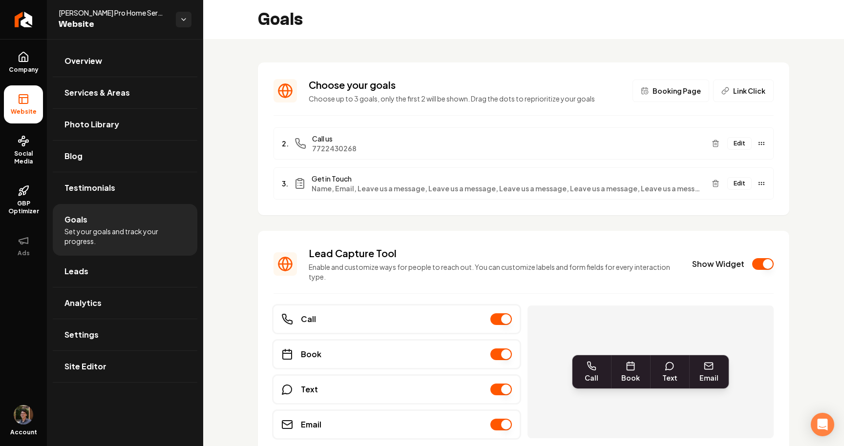
scroll to position [47, 0]
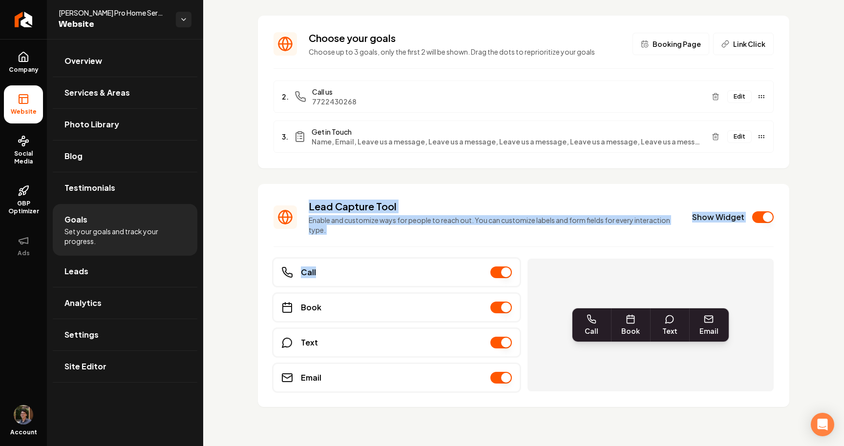
drag, startPoint x: 327, startPoint y: 193, endPoint x: 483, endPoint y: 252, distance: 166.4
click at [483, 252] on section "Lead Capture Tool Enable and customize ways for people to reach out. You can cu…" at bounding box center [523, 295] width 531 height 223
click at [485, 228] on p "Enable and customize ways for people to reach out. You can customize labels and…" at bounding box center [495, 225] width 372 height 20
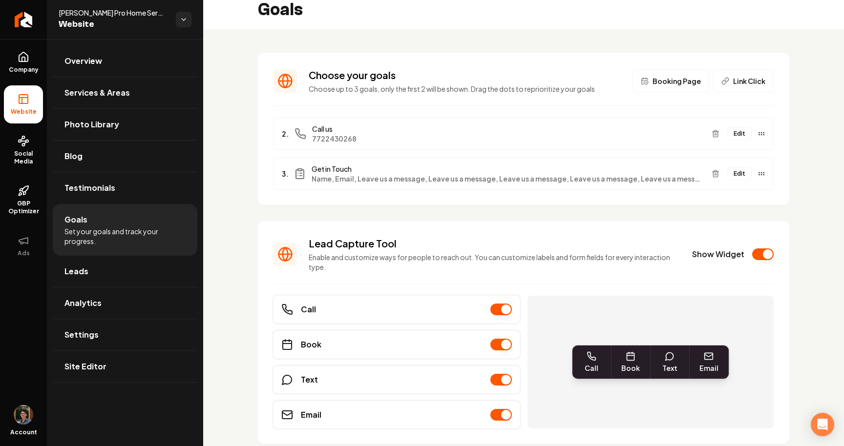
scroll to position [0, 0]
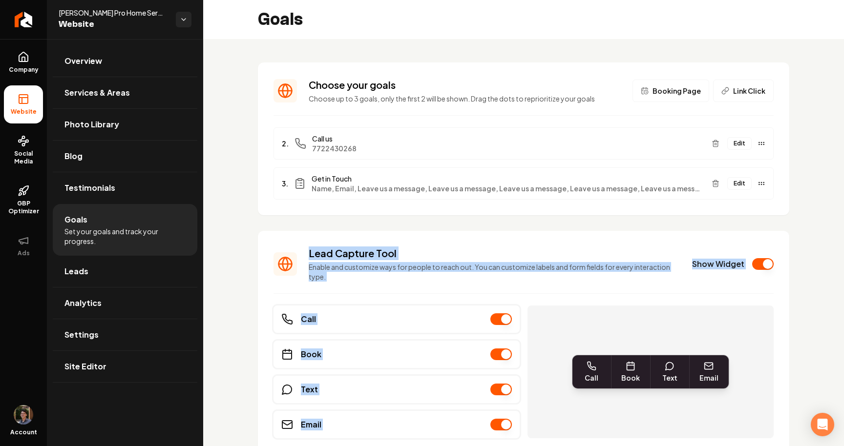
drag, startPoint x: 278, startPoint y: 251, endPoint x: 600, endPoint y: 314, distance: 328.5
click at [600, 314] on section "Lead Capture Tool Enable and customize ways for people to reach out. You can cu…" at bounding box center [523, 342] width 531 height 223
click at [593, 291] on section "Lead Capture Tool Enable and customize ways for people to reach out. You can cu…" at bounding box center [523, 342] width 531 height 223
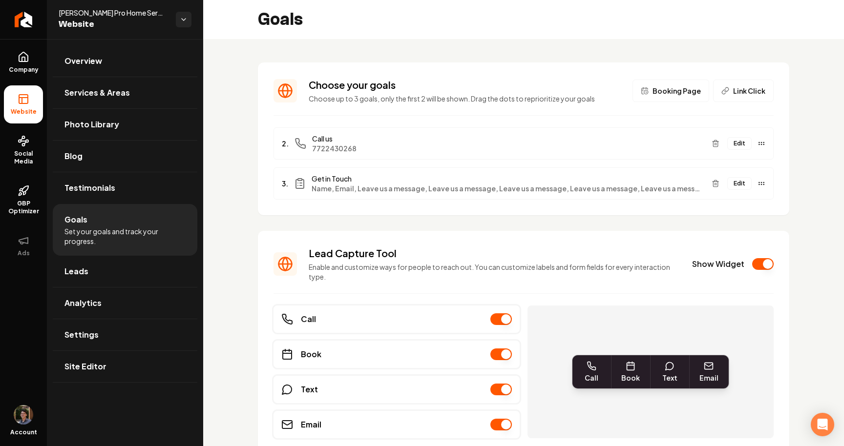
scroll to position [25, 0]
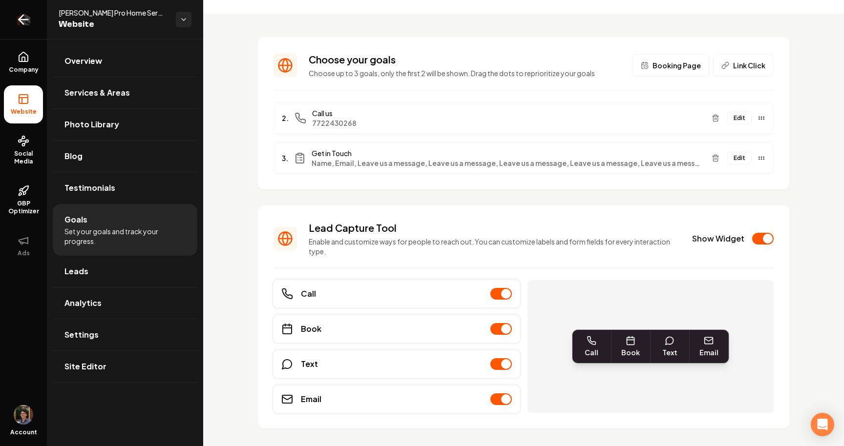
click at [26, 13] on icon "Return to dashboard" at bounding box center [24, 20] width 16 height 16
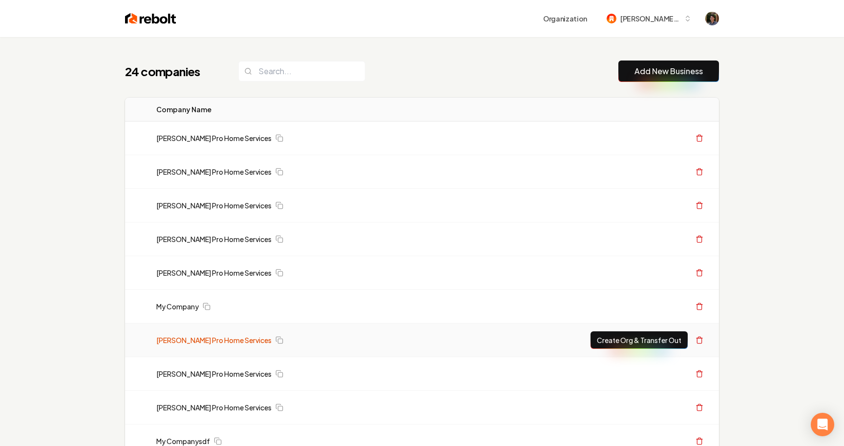
click at [203, 338] on link "[PERSON_NAME] Pro Home Services" at bounding box center [213, 341] width 115 height 10
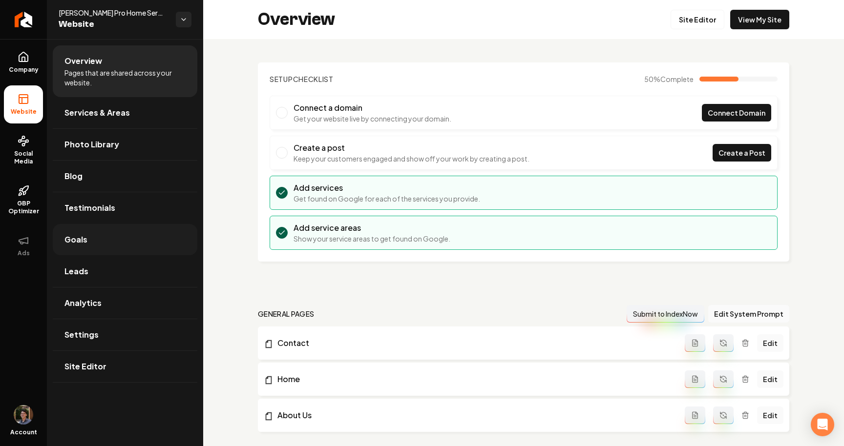
click at [109, 242] on link "Goals" at bounding box center [125, 239] width 145 height 31
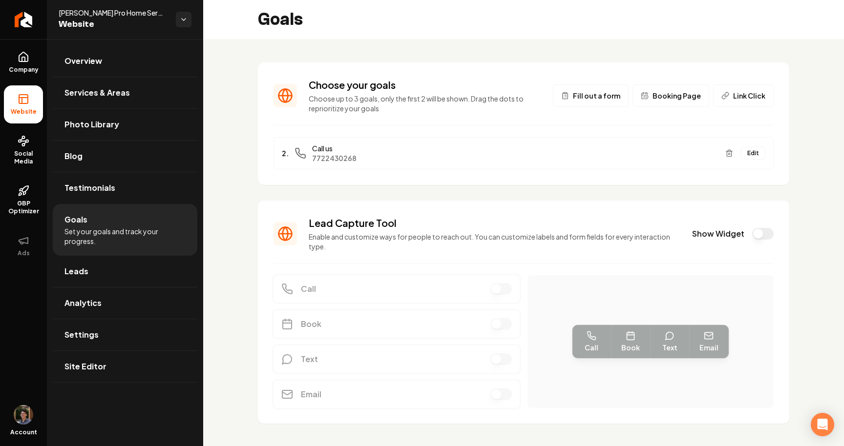
scroll to position [17, 0]
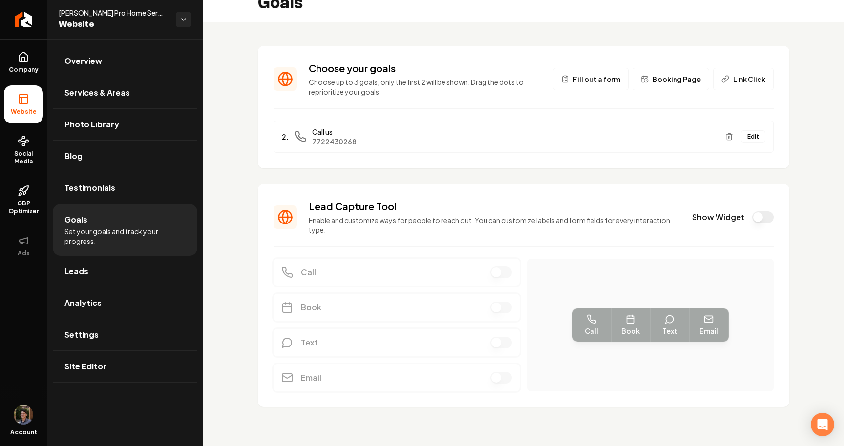
click at [756, 218] on button "Show Widget" at bounding box center [762, 217] width 21 height 12
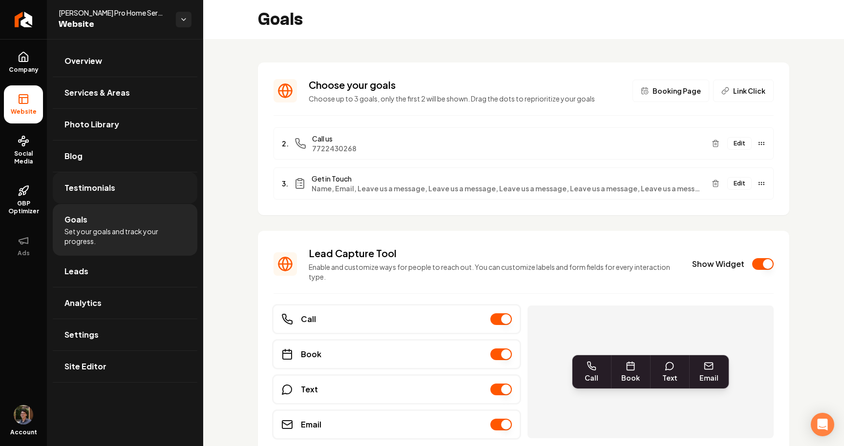
scroll to position [47, 0]
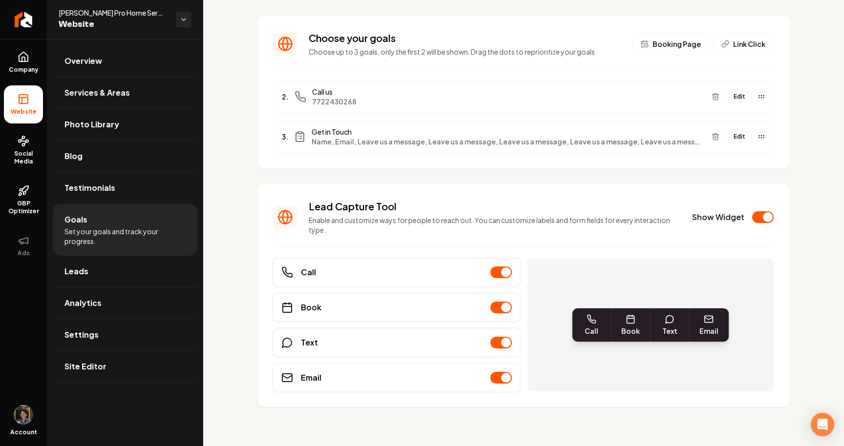
click at [496, 274] on button "Main content area" at bounding box center [500, 273] width 21 height 12
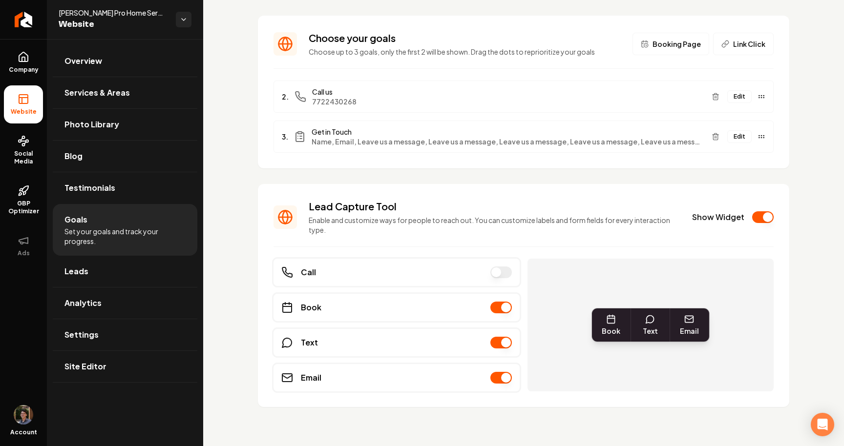
click at [491, 308] on button "Main content area" at bounding box center [500, 308] width 21 height 12
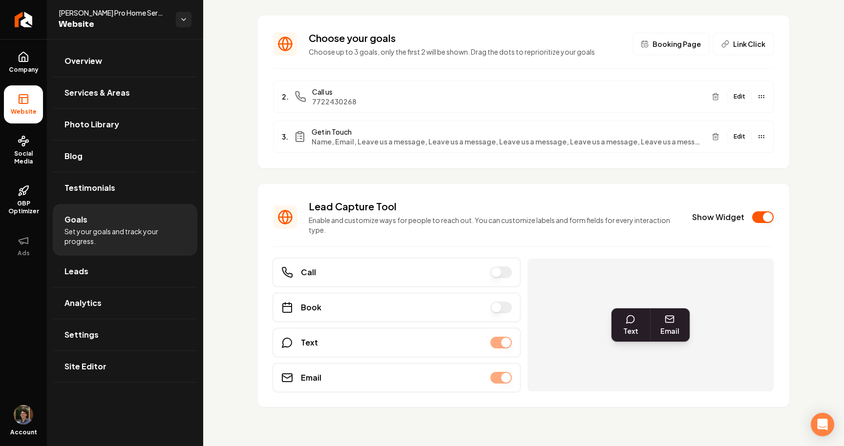
click at [763, 213] on button "Show Widget" at bounding box center [762, 217] width 21 height 12
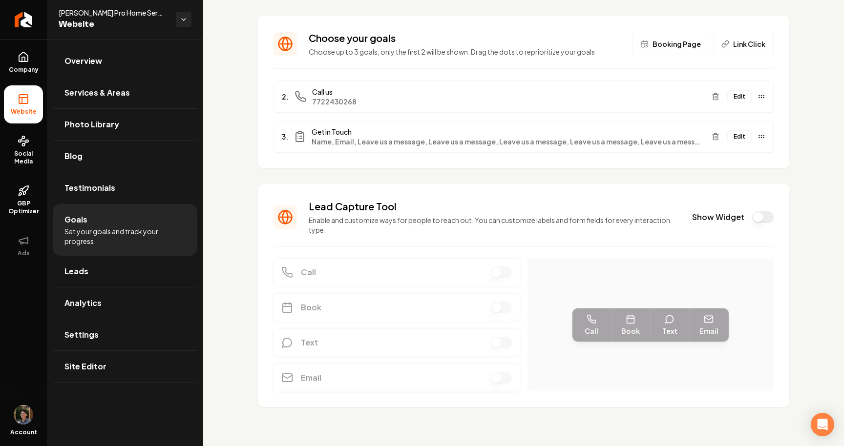
scroll to position [18, 0]
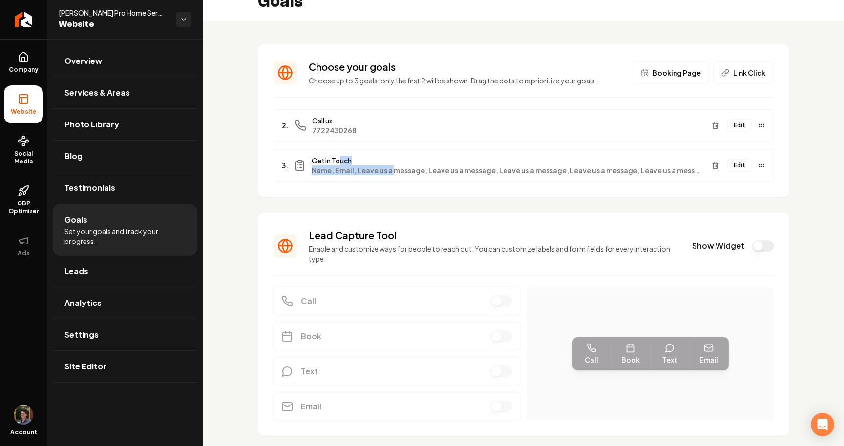
drag, startPoint x: 339, startPoint y: 165, endPoint x: 391, endPoint y: 172, distance: 52.8
click at [391, 172] on div "Get in Touch Name, Email, Leave us a message, Leave us a message, Leave us a me…" at bounding box center [508, 166] width 392 height 20
click at [391, 172] on span "Name, Email, Leave us a message, Leave us a message, Leave us a message, Leave …" at bounding box center [508, 171] width 392 height 10
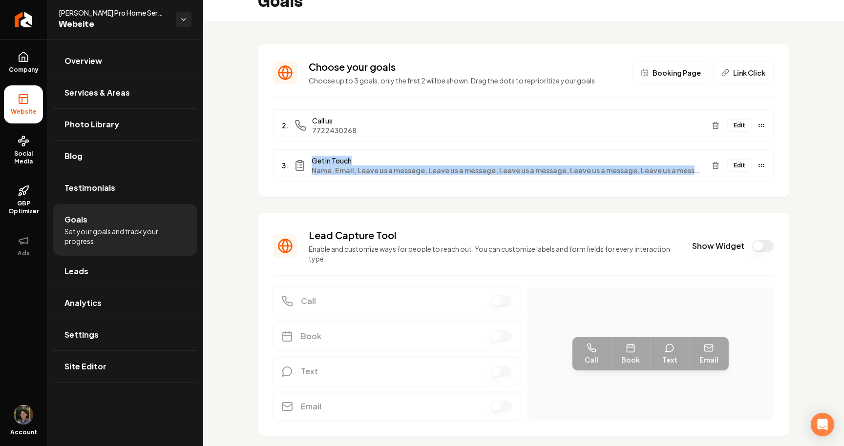
drag, startPoint x: 301, startPoint y: 163, endPoint x: 431, endPoint y: 178, distance: 130.8
click at [431, 178] on div "3. Get in Touch Name, Email, Leave us a message, Leave us a message, Leave us a…" at bounding box center [523, 165] width 500 height 32
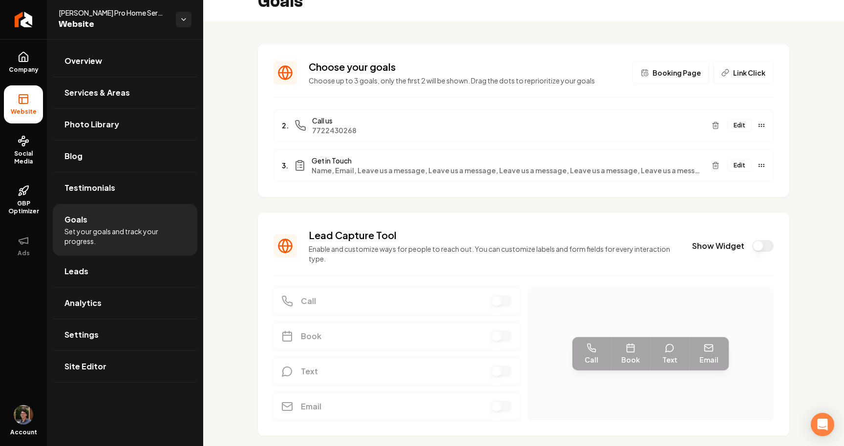
click at [431, 207] on div "Choose your goals Choose up to 3 goals, only the first 2 will be shown. Drag th…" at bounding box center [523, 248] width 641 height 454
click at [759, 245] on button "Show Widget" at bounding box center [762, 246] width 21 height 12
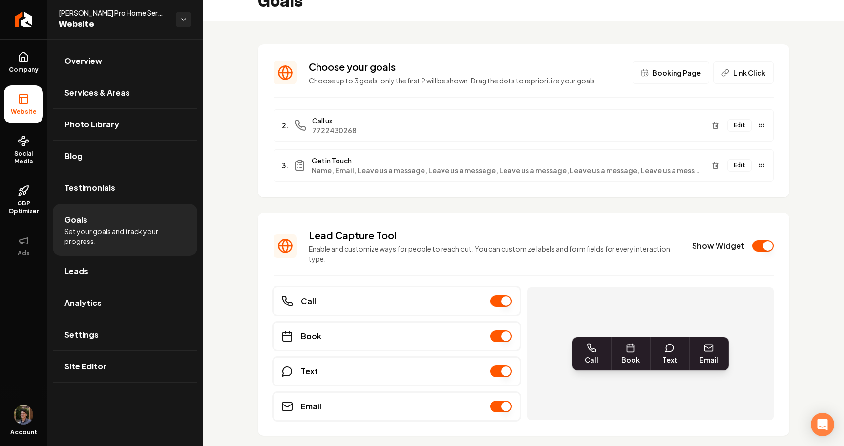
click at [743, 122] on button "Edit" at bounding box center [739, 125] width 24 height 13
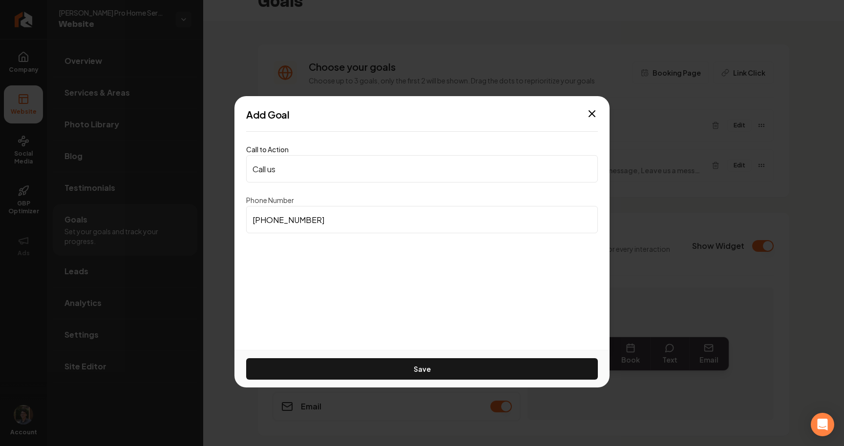
drag, startPoint x: 370, startPoint y: 228, endPoint x: 209, endPoint y: 219, distance: 161.4
click at [209, 219] on body "Company Website Social Media GBP Optimizer Ads Account Austin's Pro Home Servic…" at bounding box center [422, 223] width 844 height 446
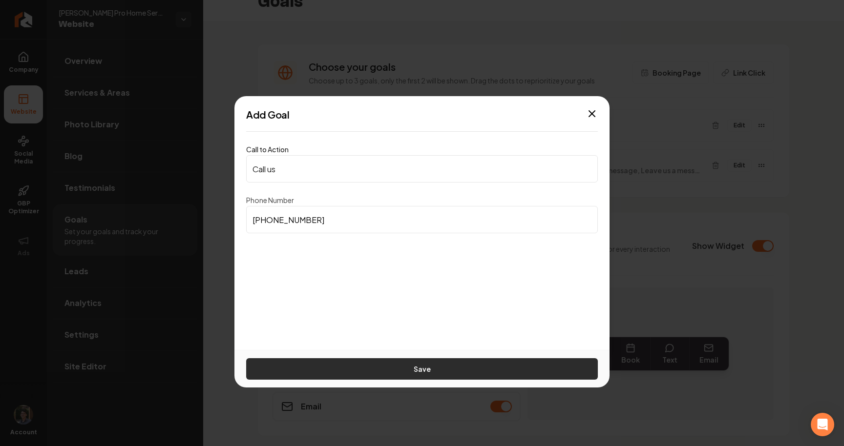
type input "[PHONE_NUMBER]"
click at [352, 367] on button "Save" at bounding box center [422, 368] width 352 height 21
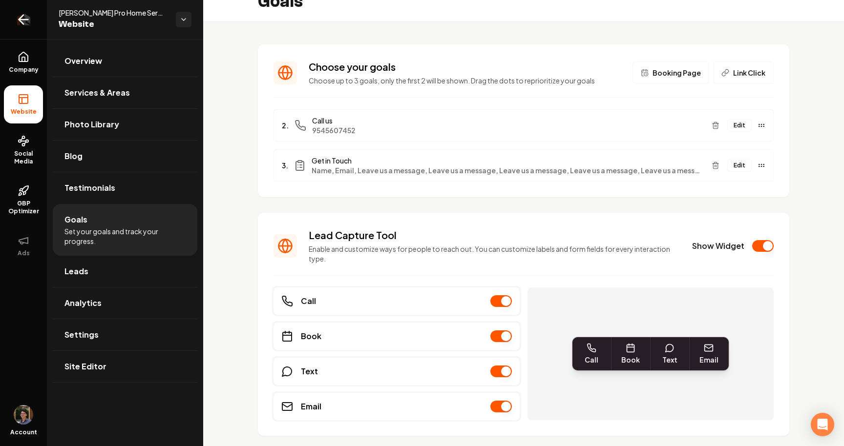
click at [27, 27] on link "Return to dashboard" at bounding box center [23, 19] width 47 height 39
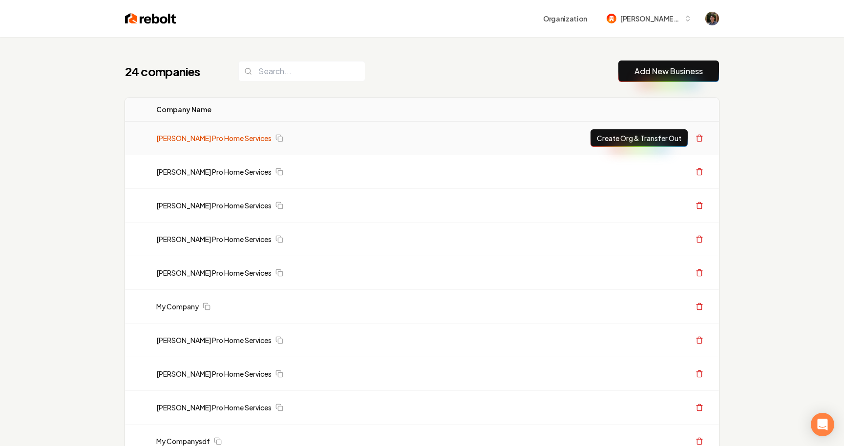
click at [203, 137] on link "[PERSON_NAME] Pro Home Services" at bounding box center [213, 138] width 115 height 10
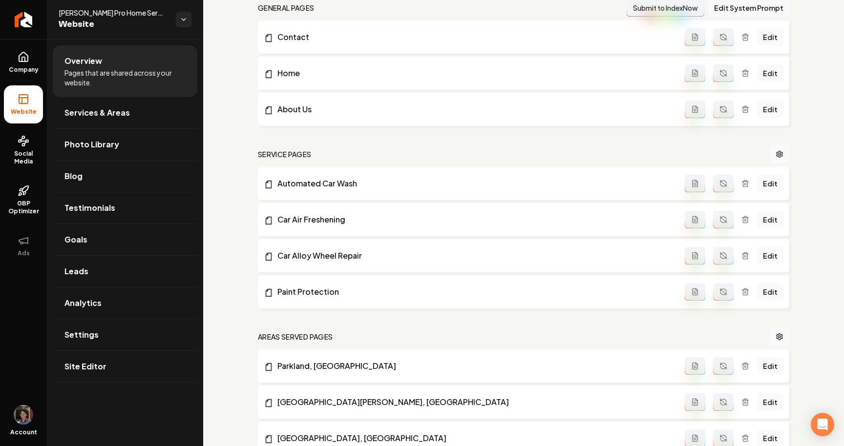
scroll to position [335, 0]
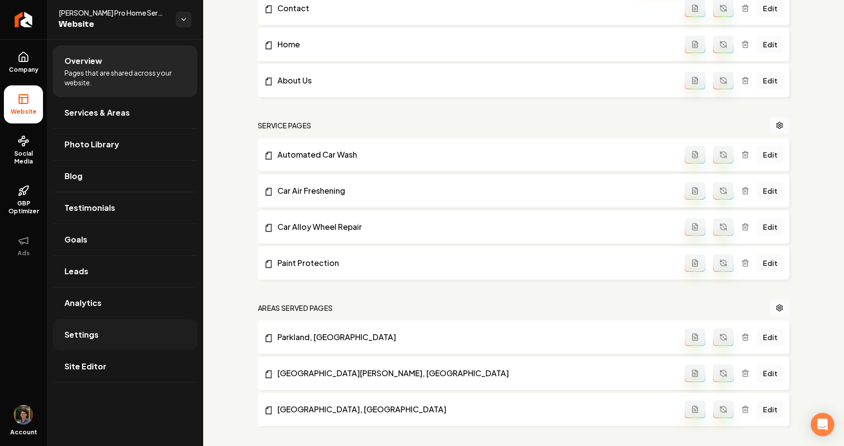
click at [105, 333] on link "Settings" at bounding box center [125, 334] width 145 height 31
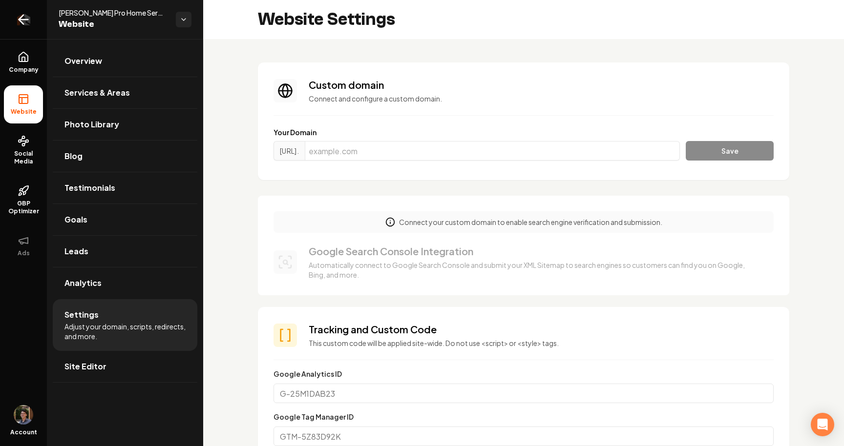
click at [21, 14] on icon "Return to dashboard" at bounding box center [24, 20] width 16 height 16
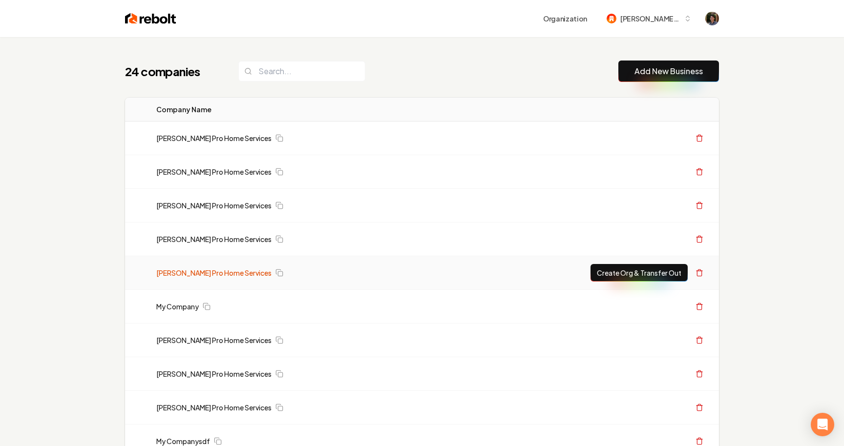
click at [179, 270] on link "[PERSON_NAME] Pro Home Services" at bounding box center [213, 273] width 115 height 10
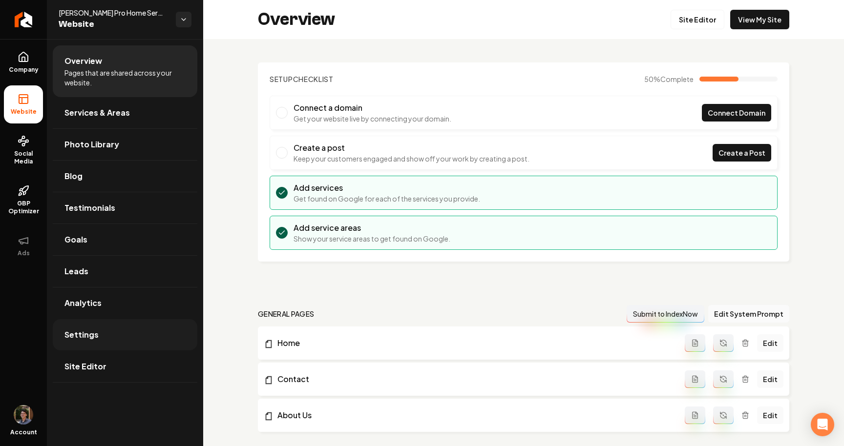
click at [141, 347] on link "Settings" at bounding box center [125, 334] width 145 height 31
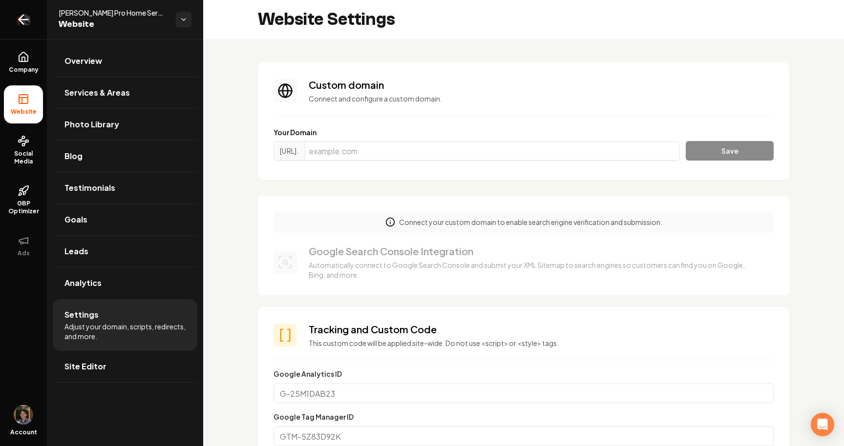
click at [32, 26] on link "Return to dashboard" at bounding box center [23, 19] width 47 height 39
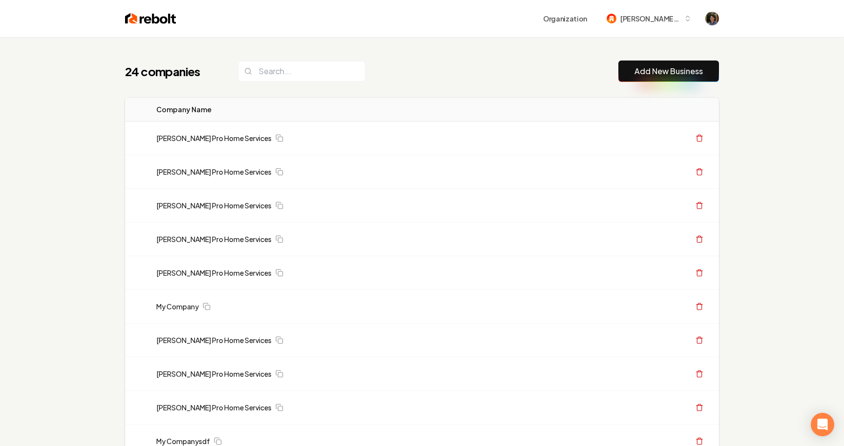
click at [226, 141] on link "[PERSON_NAME] Pro Home Services" at bounding box center [213, 138] width 115 height 10
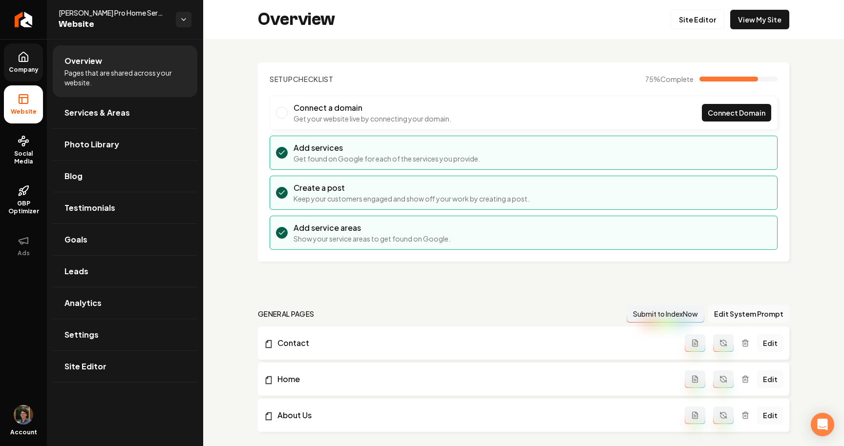
click at [17, 53] on link "Company" at bounding box center [23, 62] width 39 height 38
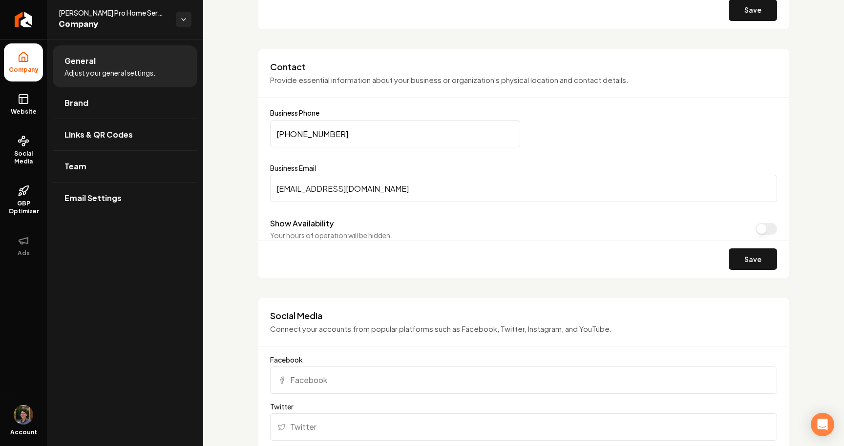
scroll to position [447, 0]
click at [21, 112] on span "Website" at bounding box center [24, 112] width 34 height 8
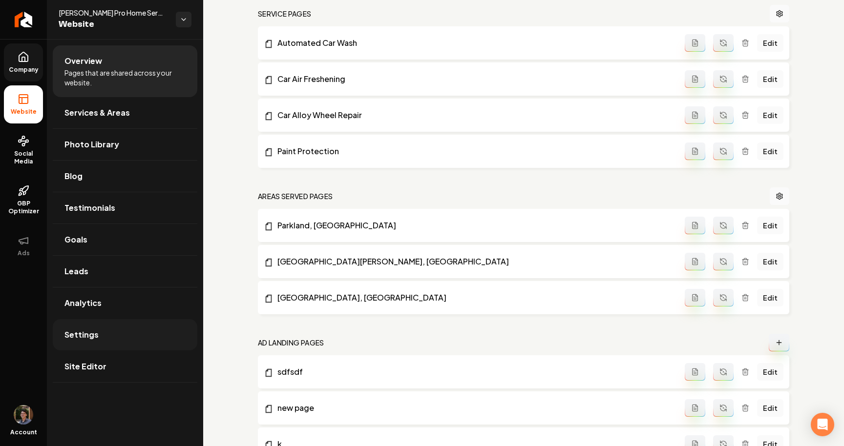
click at [108, 333] on link "Settings" at bounding box center [125, 334] width 145 height 31
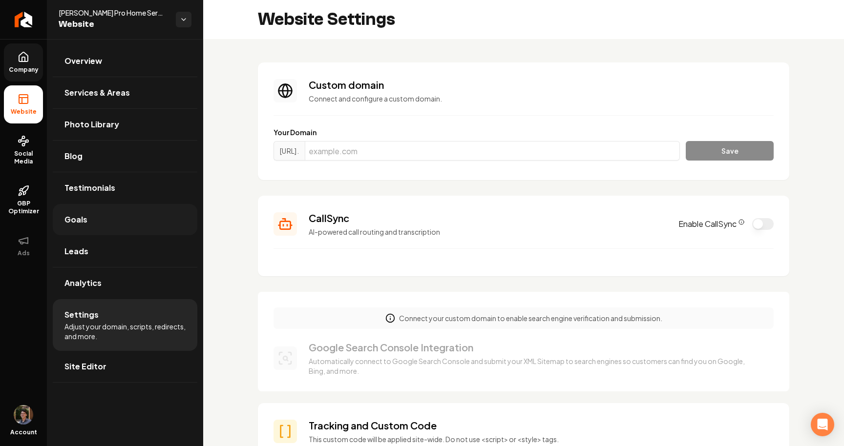
click at [89, 228] on link "Goals" at bounding box center [125, 219] width 145 height 31
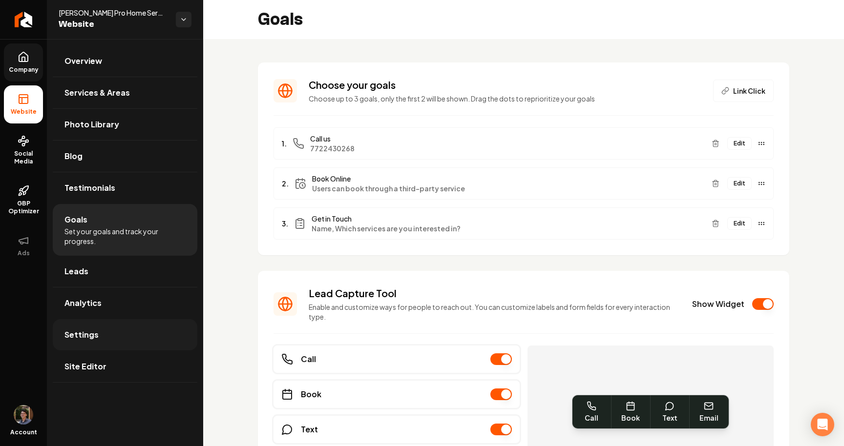
click at [126, 333] on link "Settings" at bounding box center [125, 334] width 145 height 31
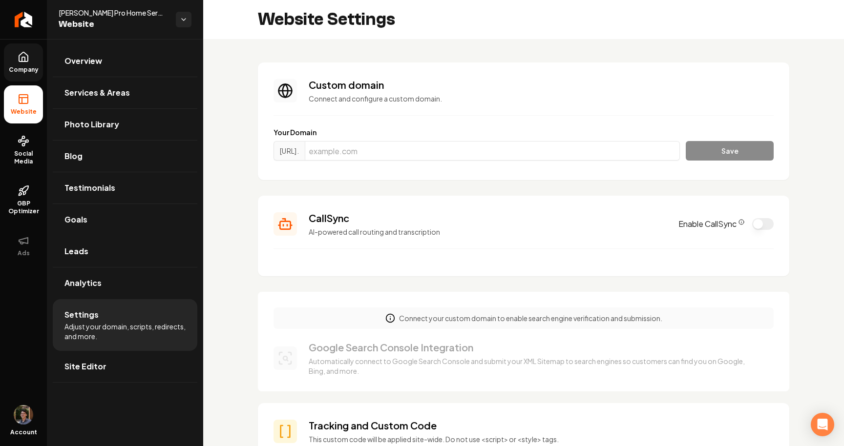
click at [762, 225] on button "Enable CallSync" at bounding box center [762, 224] width 21 height 12
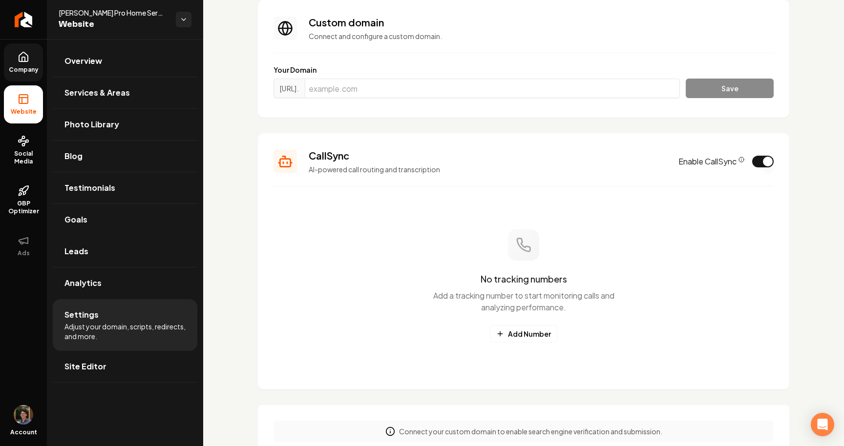
scroll to position [79, 0]
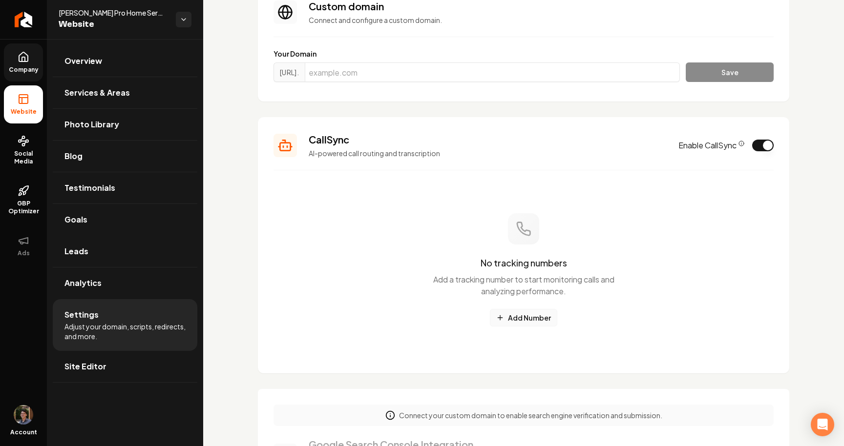
click at [526, 315] on button "Add Number" at bounding box center [523, 318] width 67 height 18
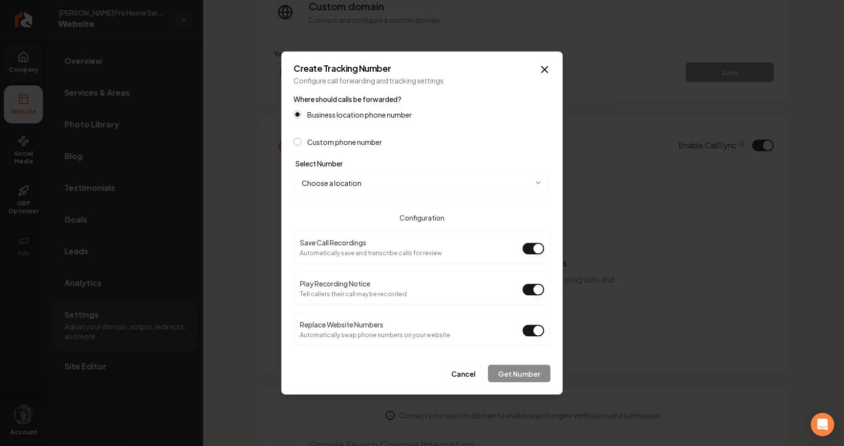
click at [400, 191] on body "Company Website Social Media GBP Optimizer Ads Account Austin's Pro Home Servic…" at bounding box center [422, 223] width 844 height 446
select select "**********"
click at [508, 373] on button "Get Number" at bounding box center [519, 374] width 63 height 18
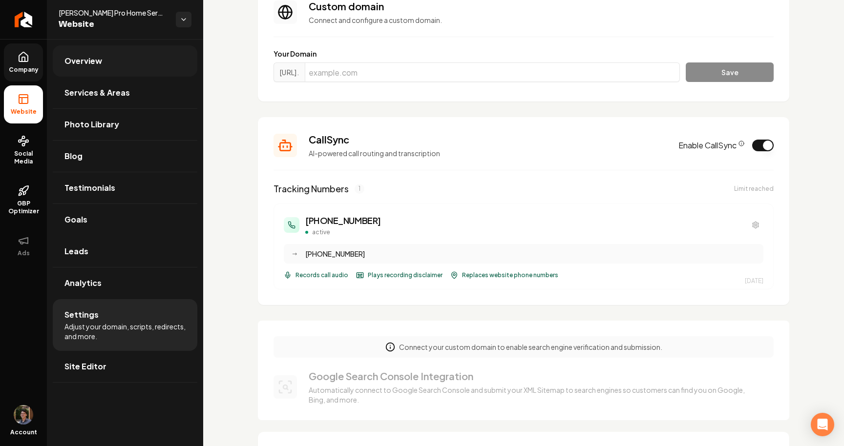
click at [133, 65] on link "Overview" at bounding box center [125, 60] width 145 height 31
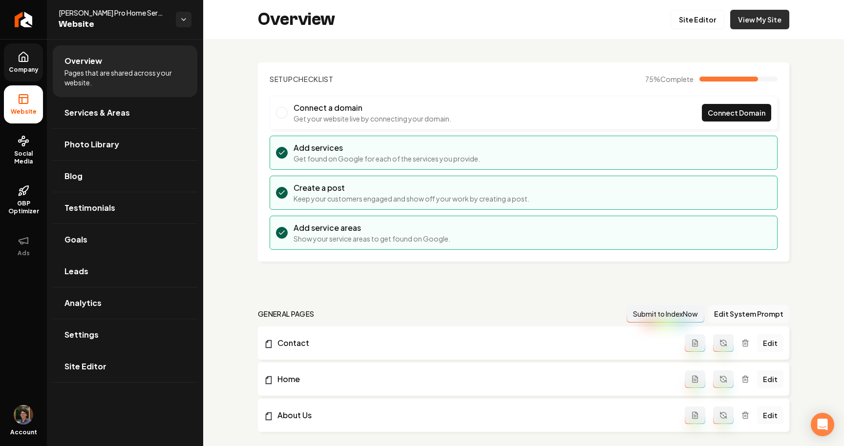
click at [762, 17] on link "View My Site" at bounding box center [759, 20] width 59 height 20
click at [140, 333] on link "Settings" at bounding box center [125, 334] width 145 height 31
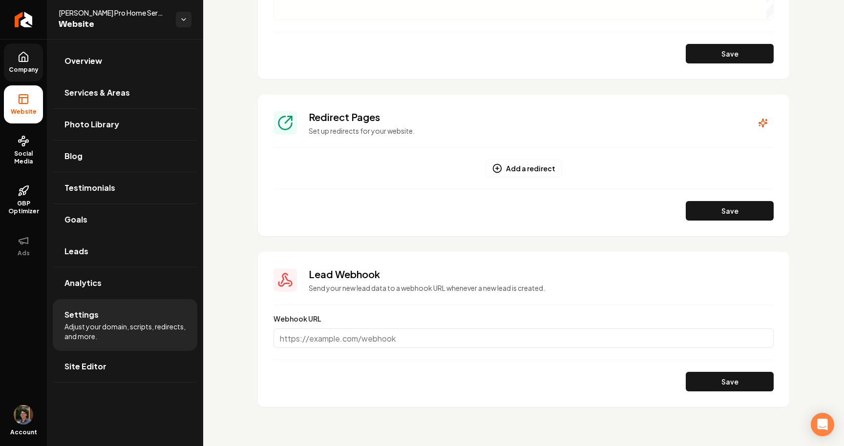
click at [28, 67] on span "Company" at bounding box center [24, 70] width 38 height 8
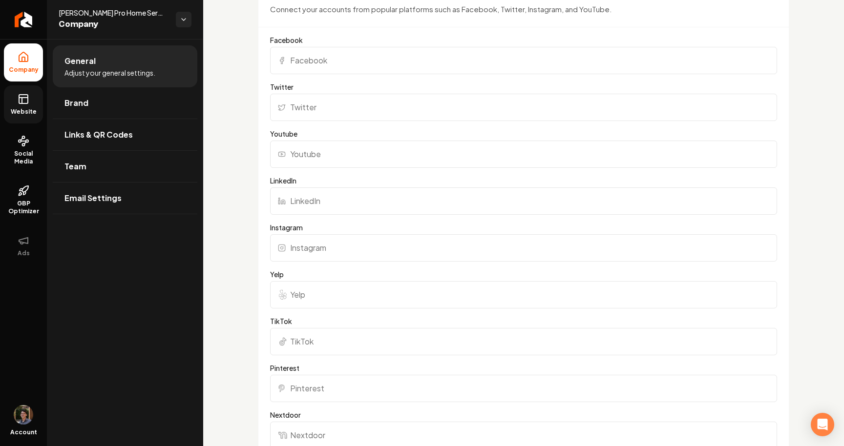
scroll to position [391, 0]
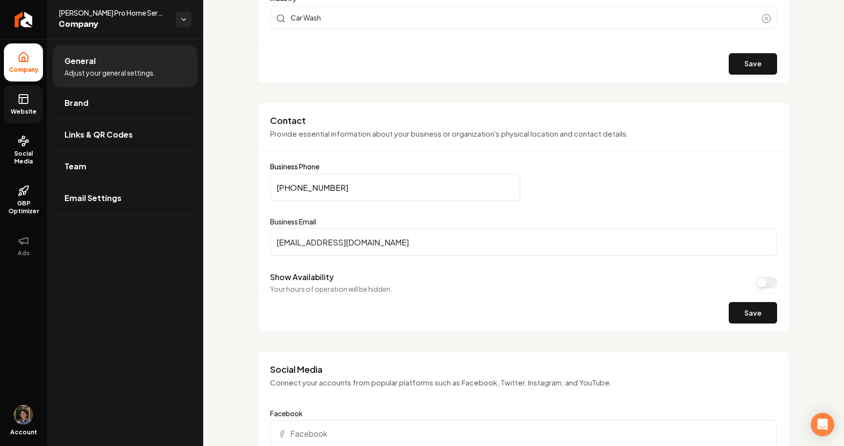
click at [21, 107] on link "Website" at bounding box center [23, 104] width 39 height 38
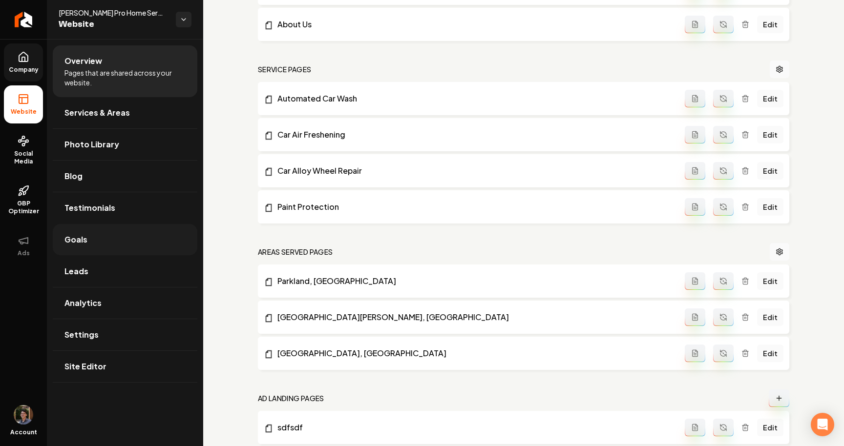
click at [104, 240] on link "Goals" at bounding box center [125, 239] width 145 height 31
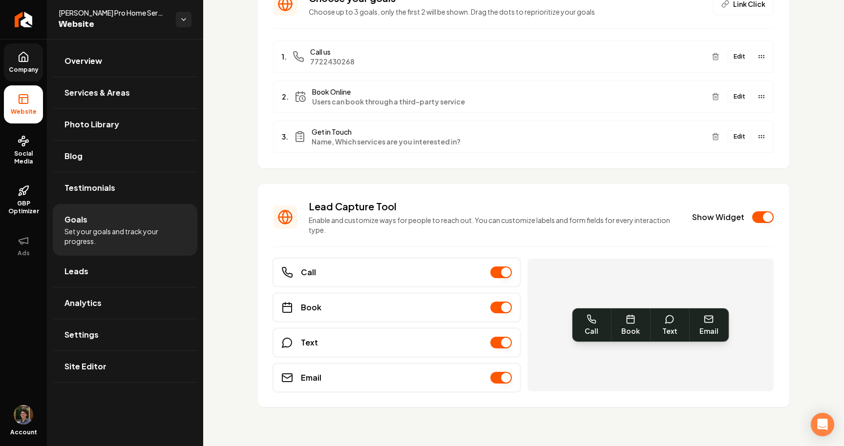
click at [739, 58] on button "Edit" at bounding box center [739, 56] width 24 height 13
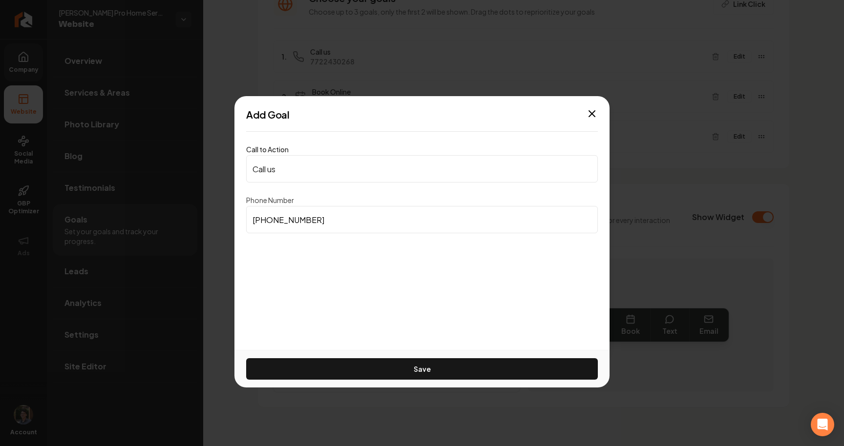
drag, startPoint x: 379, startPoint y: 222, endPoint x: 202, endPoint y: 220, distance: 176.8
click at [202, 220] on body "Company Website Social Media GBP Optimizer Ads Account Austin's Pro Home Servic…" at bounding box center [422, 223] width 844 height 446
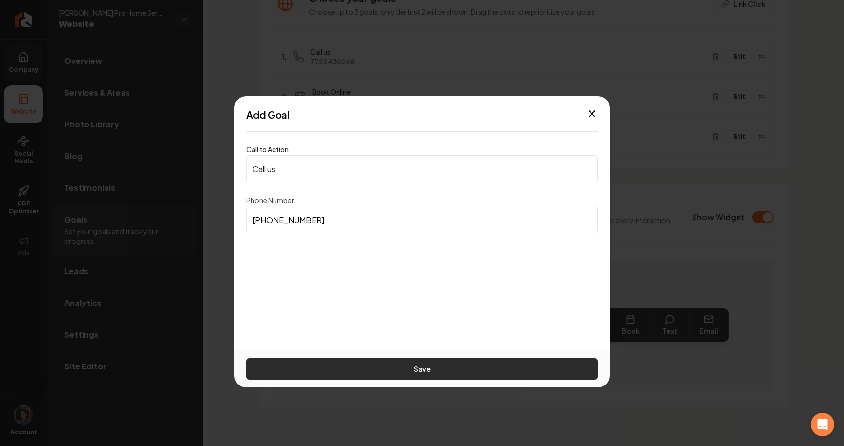
type input "[PHONE_NUMBER]"
click at [357, 368] on button "Save" at bounding box center [422, 368] width 352 height 21
